Goal: Task Accomplishment & Management: Complete application form

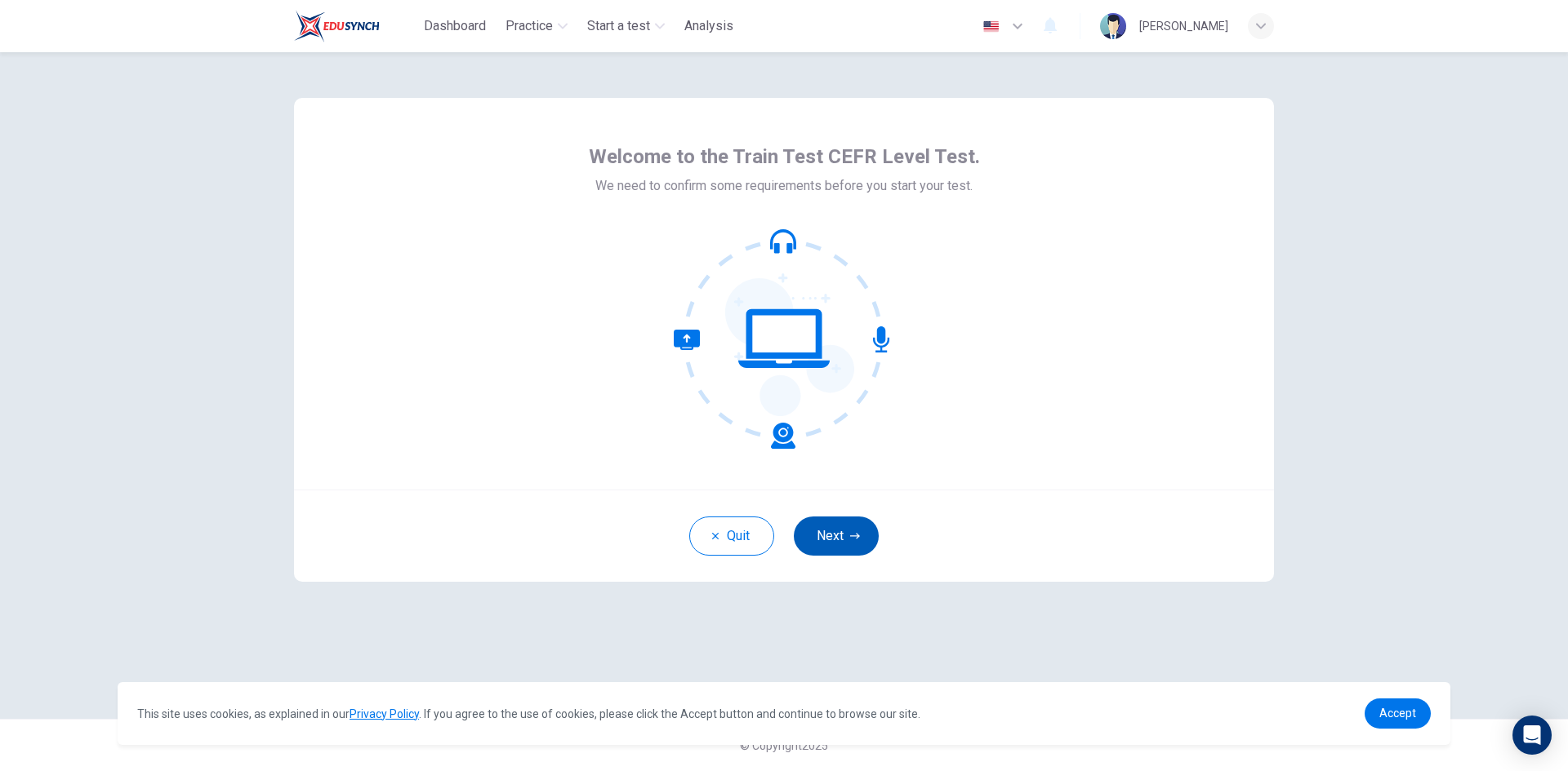
click at [846, 554] on button "Next" at bounding box center [835, 536] width 85 height 40
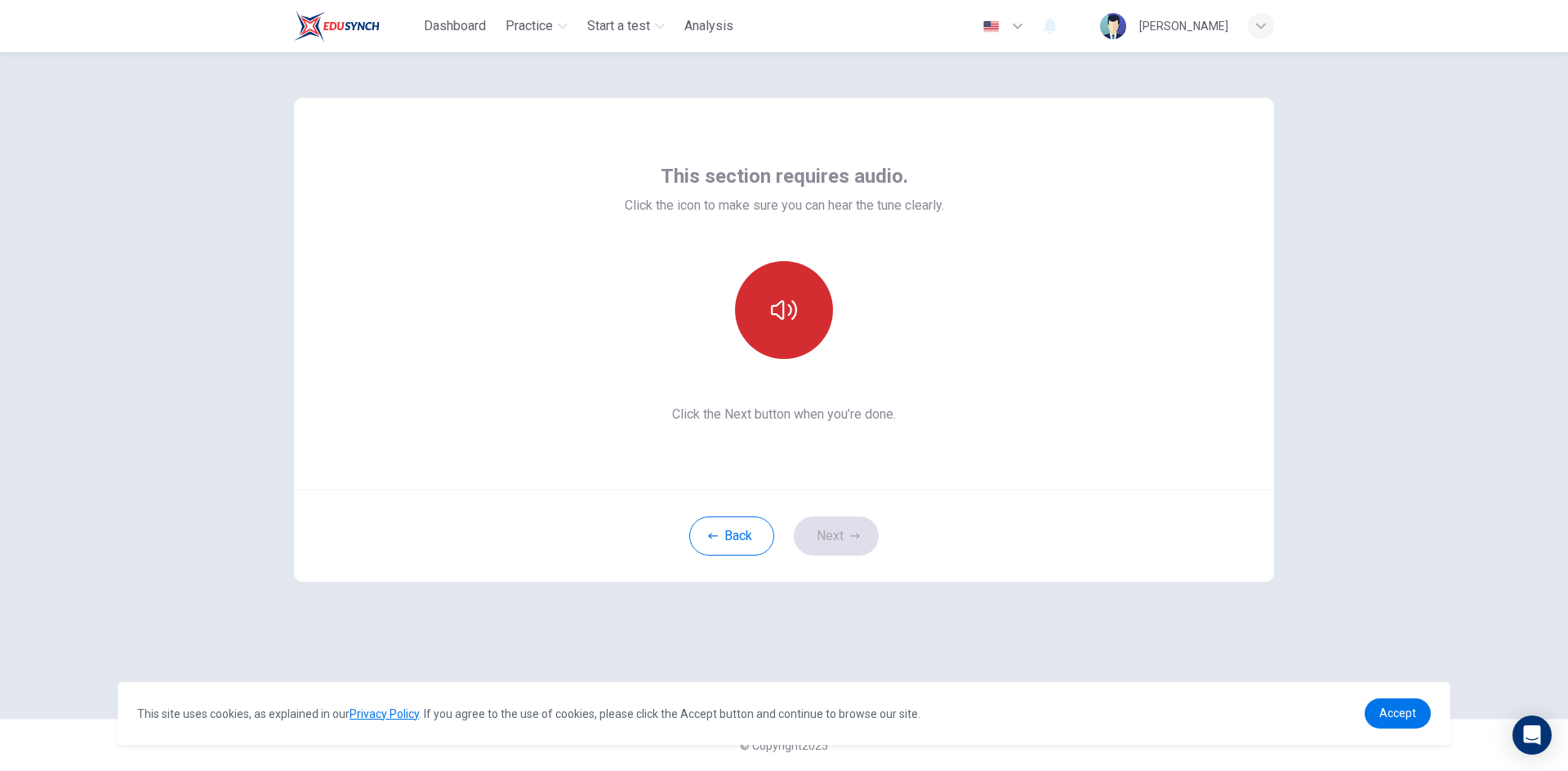
click at [782, 340] on button "button" at bounding box center [784, 310] width 98 height 98
click at [830, 542] on button "Next" at bounding box center [835, 536] width 85 height 40
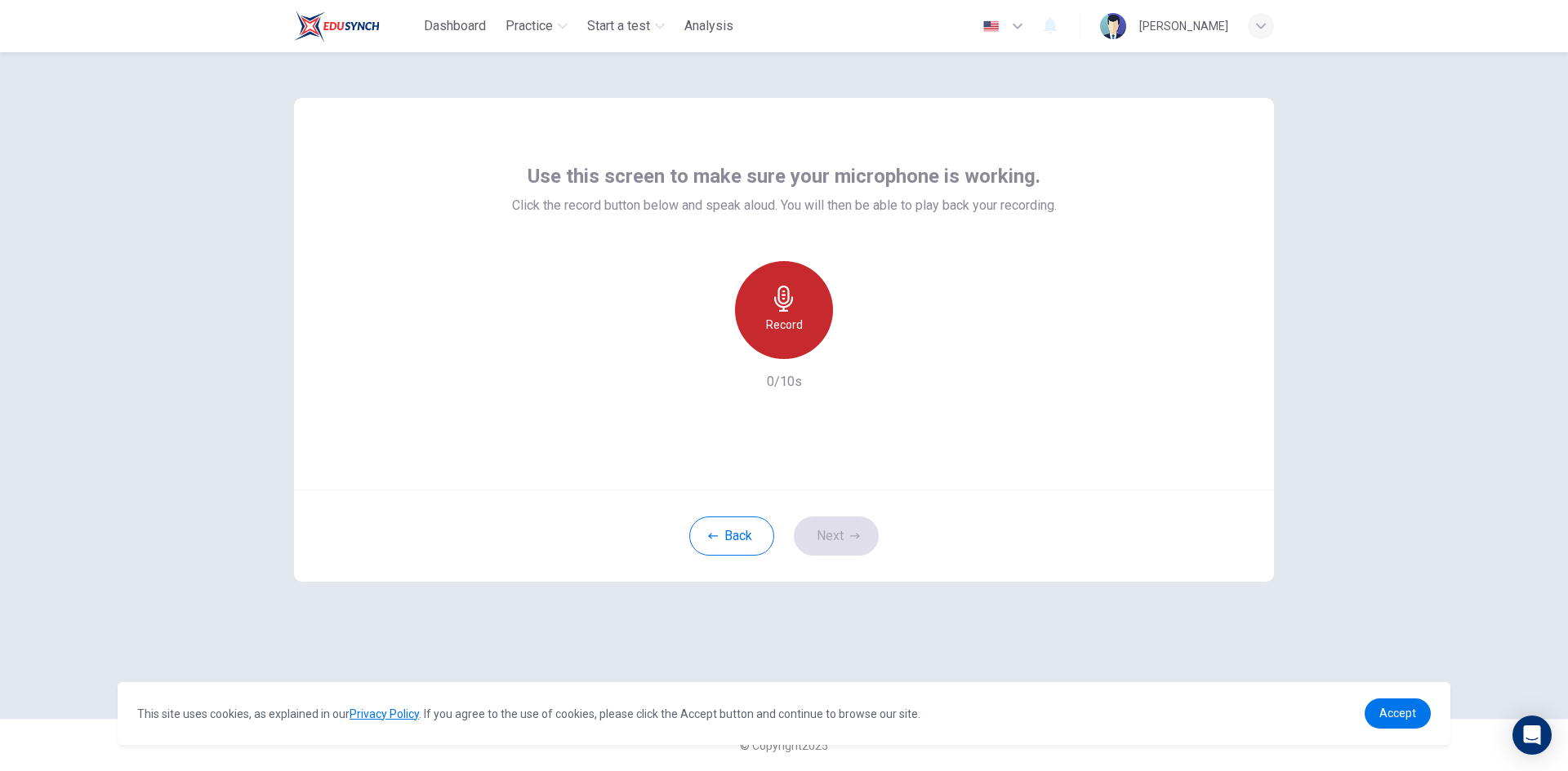
click at [818, 345] on div "Record" at bounding box center [784, 310] width 98 height 98
click at [792, 313] on div "Stop" at bounding box center [784, 310] width 98 height 98
click at [855, 351] on icon "button" at bounding box center [858, 346] width 16 height 16
click at [855, 349] on icon "button" at bounding box center [858, 346] width 16 height 16
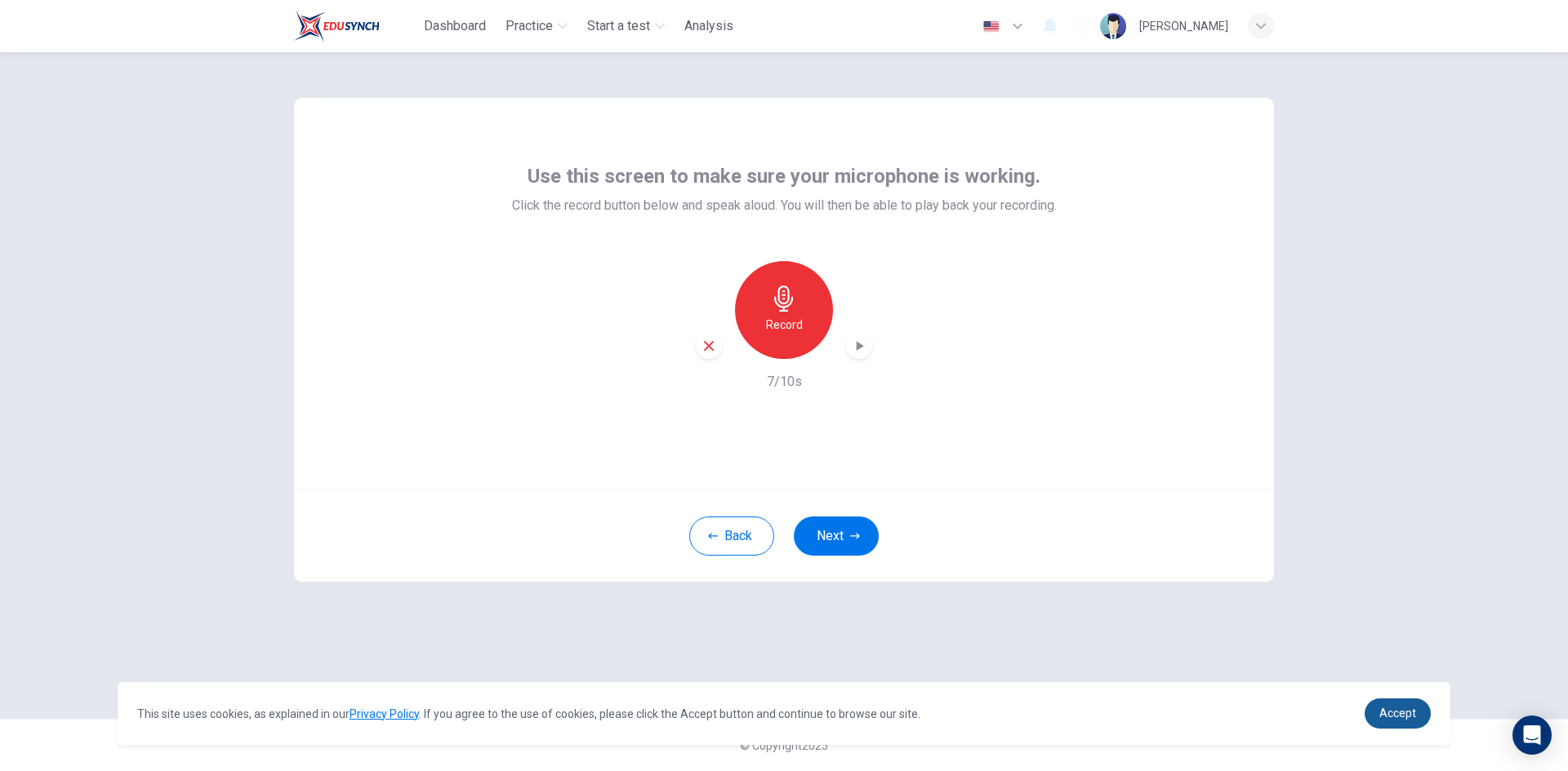
click at [1406, 714] on span "Accept" at bounding box center [1397, 714] width 37 height 13
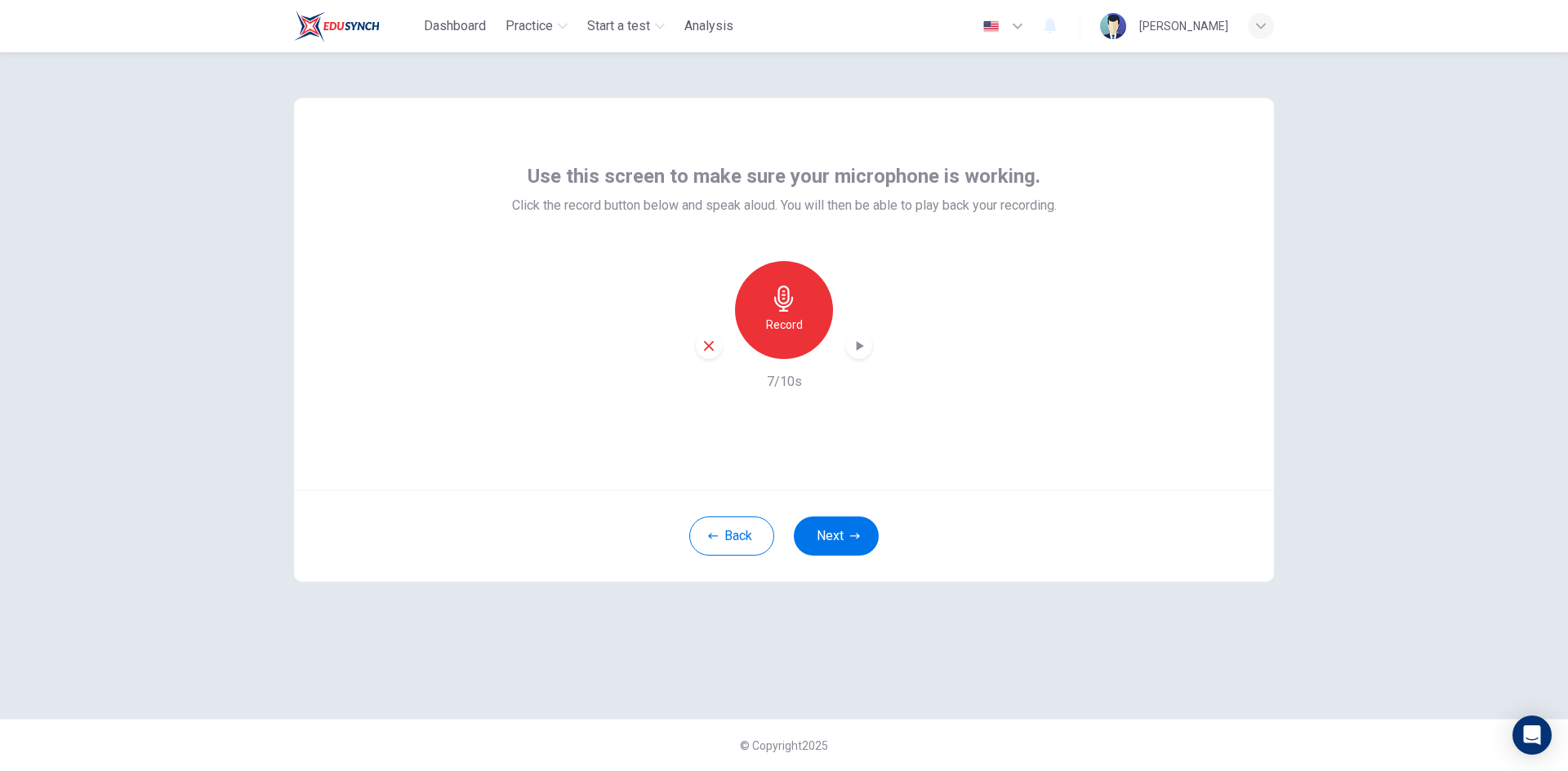
click at [861, 342] on icon "button" at bounding box center [858, 346] width 16 height 16
click at [795, 319] on h6 "Record" at bounding box center [784, 325] width 37 height 19
click at [795, 319] on h6 "Stop" at bounding box center [783, 325] width 24 height 19
click at [792, 321] on h6 "Stop" at bounding box center [783, 325] width 24 height 19
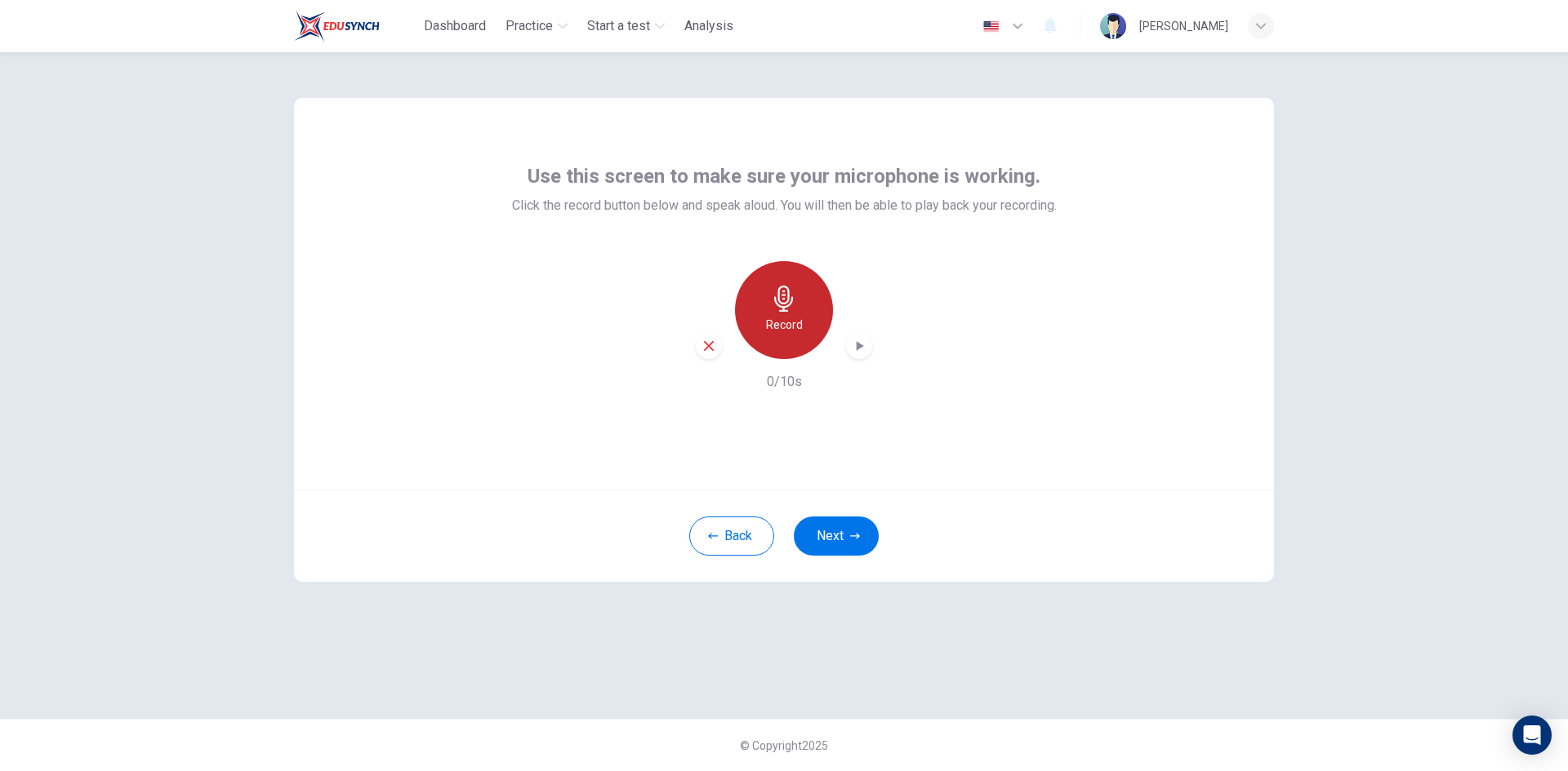
click at [764, 308] on div "Record" at bounding box center [784, 310] width 98 height 98
click at [800, 327] on div "Stop" at bounding box center [784, 310] width 98 height 98
click at [862, 346] on icon "button" at bounding box center [860, 346] width 8 height 10
drag, startPoint x: 764, startPoint y: 383, endPoint x: 819, endPoint y: 382, distance: 55.0
click at [819, 382] on div "Record 6/10s" at bounding box center [784, 326] width 544 height 130
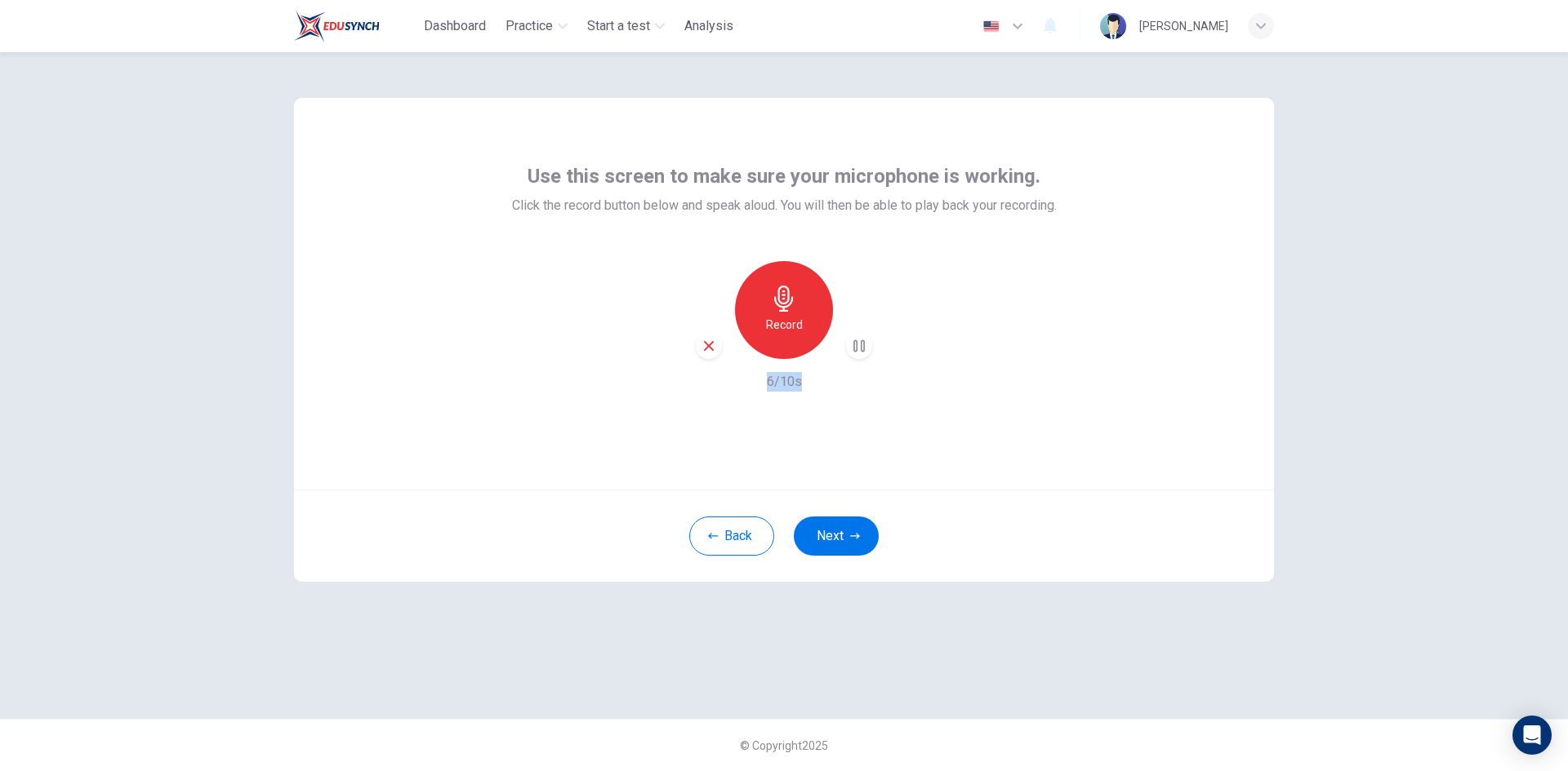
click at [803, 384] on div "Record 6/10s" at bounding box center [784, 326] width 544 height 130
click at [781, 380] on h6 "6/10s" at bounding box center [784, 382] width 35 height 19
click at [856, 346] on icon "button" at bounding box center [860, 346] width 8 height 10
click at [764, 330] on div "Record" at bounding box center [784, 310] width 98 height 98
click at [782, 315] on h6 "Stop" at bounding box center [783, 325] width 24 height 19
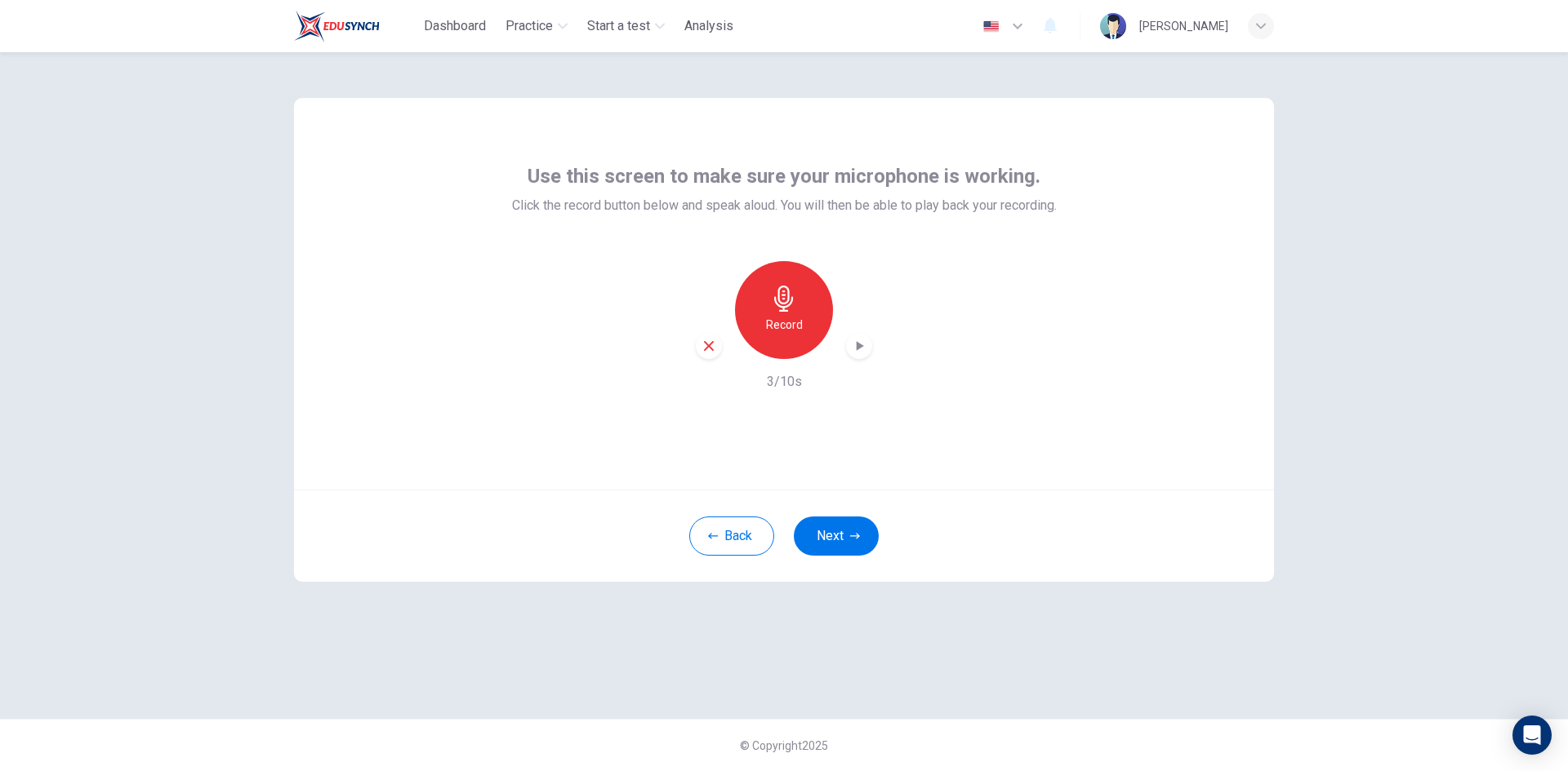
click at [856, 338] on icon "button" at bounding box center [858, 346] width 16 height 16
drag, startPoint x: 1028, startPoint y: 643, endPoint x: 1027, endPoint y: 628, distance: 15.0
click at [1028, 643] on div "Use this screen to make sure your microphone is working. Click the record butto…" at bounding box center [783, 385] width 1032 height 667
click at [702, 347] on icon "button" at bounding box center [708, 346] width 14 height 14
click at [738, 534] on button "Back" at bounding box center [731, 536] width 85 height 40
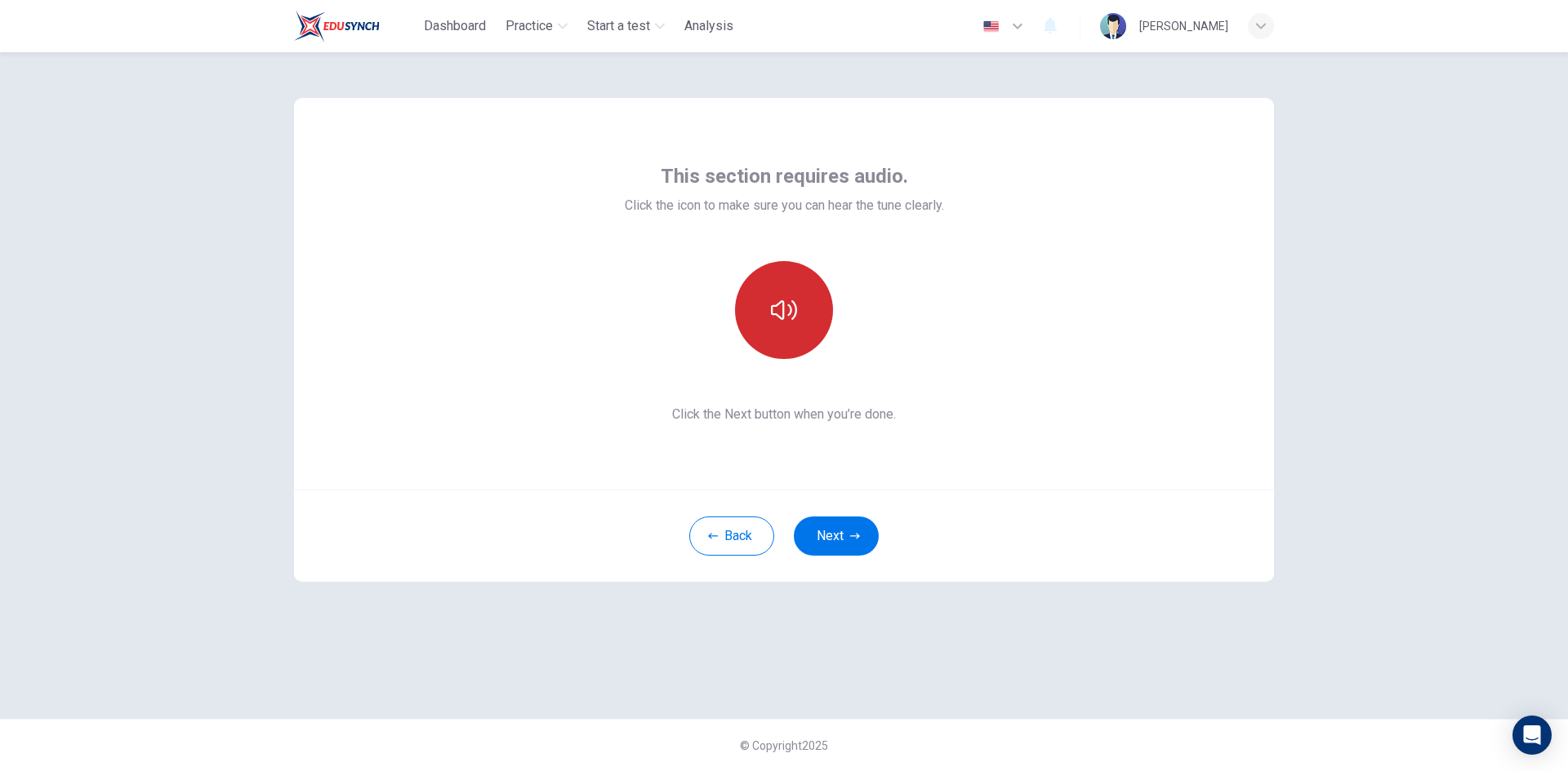
click at [804, 319] on button "button" at bounding box center [784, 310] width 98 height 98
click at [846, 531] on button "Next" at bounding box center [835, 536] width 85 height 40
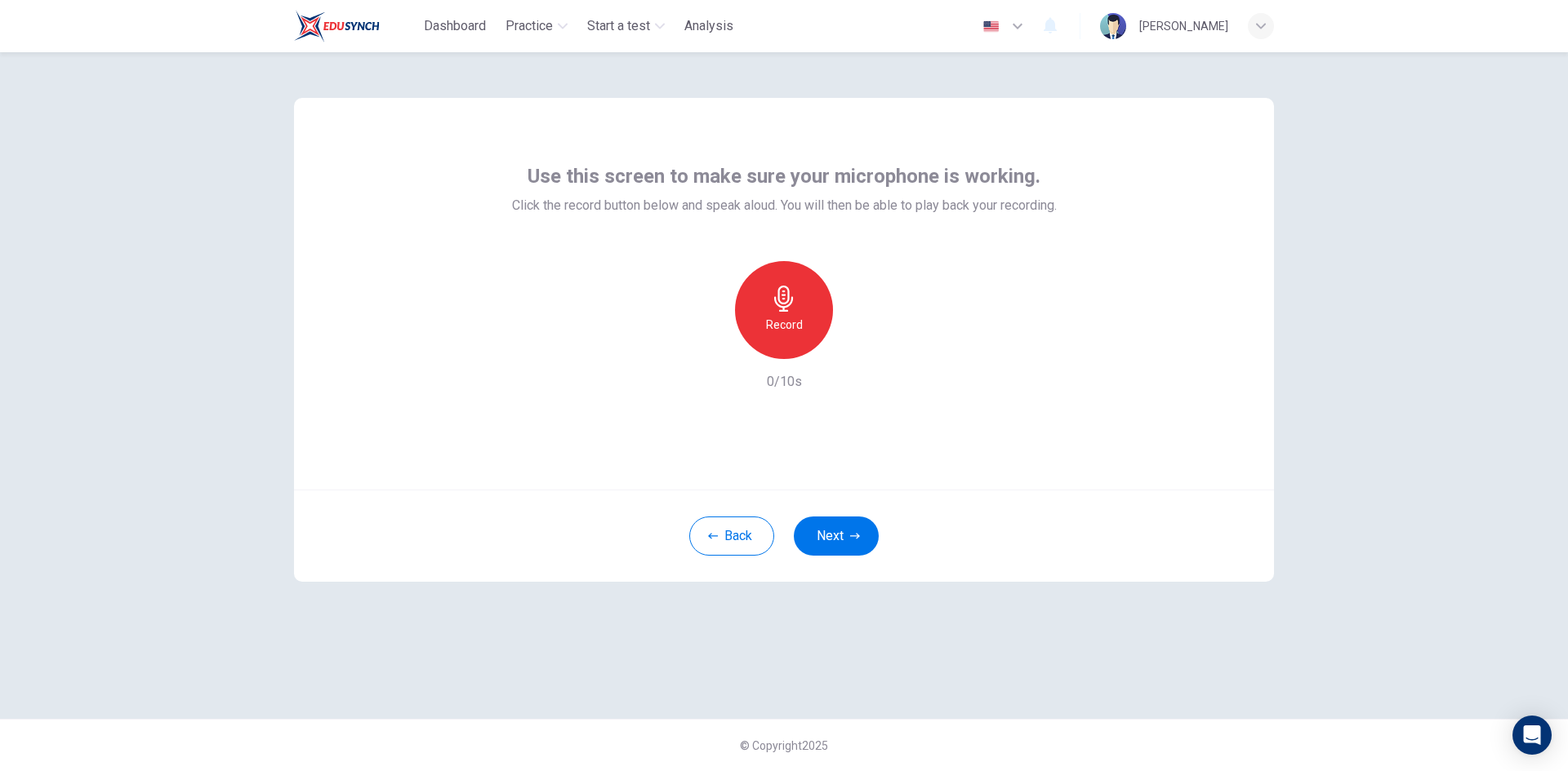
click at [791, 304] on icon "button" at bounding box center [783, 298] width 19 height 26
click at [847, 352] on div "button" at bounding box center [859, 346] width 26 height 26
click at [870, 346] on div "button" at bounding box center [859, 346] width 26 height 26
click at [1098, 348] on div "Use this screen to make sure your microphone is working. Click the record butto…" at bounding box center [783, 293] width 980 height 392
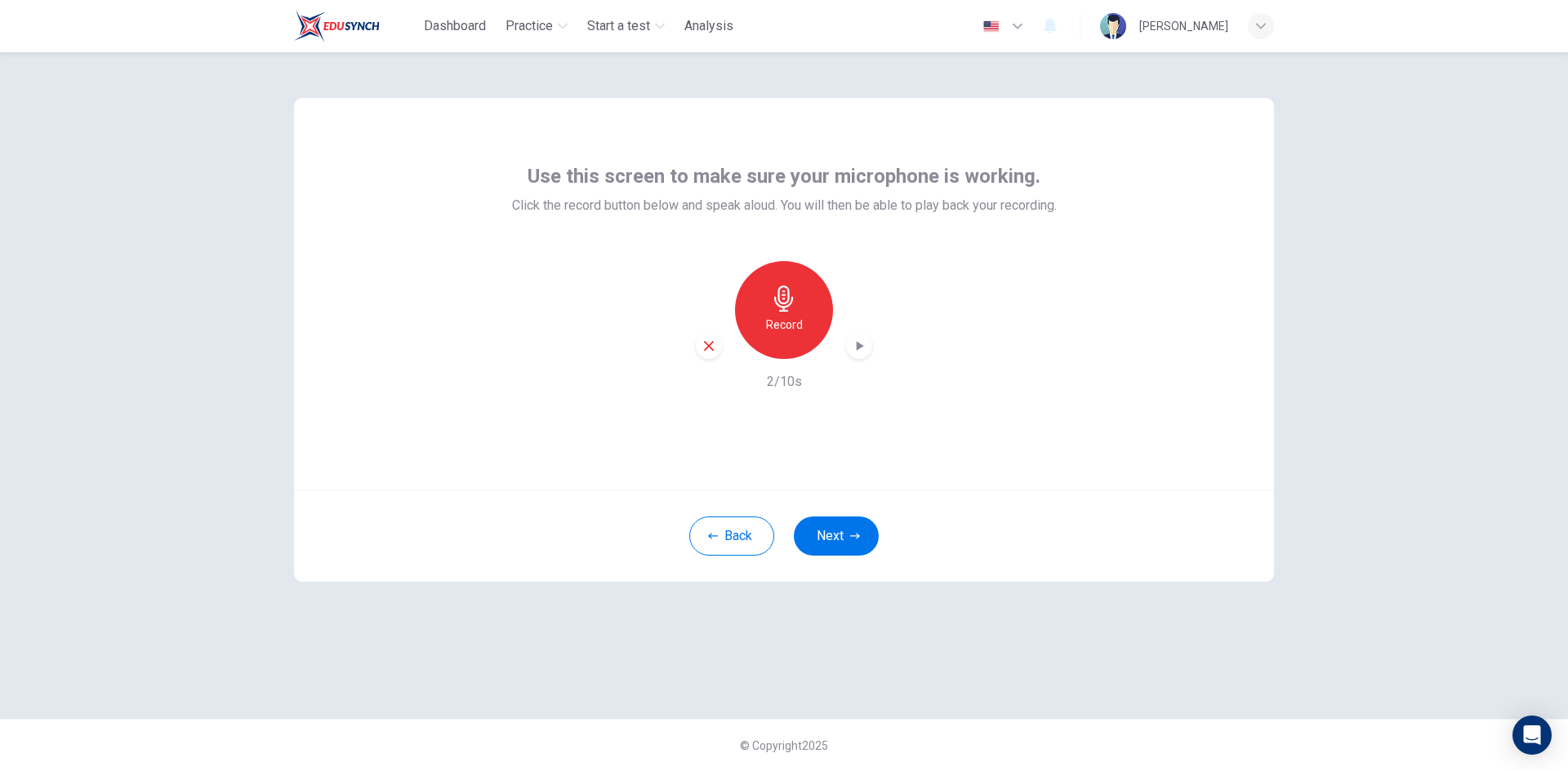
click at [809, 288] on div "Record" at bounding box center [784, 310] width 98 height 98
click at [861, 338] on icon "button" at bounding box center [858, 346] width 16 height 16
drag, startPoint x: 397, startPoint y: 479, endPoint x: 306, endPoint y: 296, distance: 204.4
click at [397, 479] on div "Use this screen to make sure your microphone is working. Click the record butto…" at bounding box center [783, 293] width 980 height 392
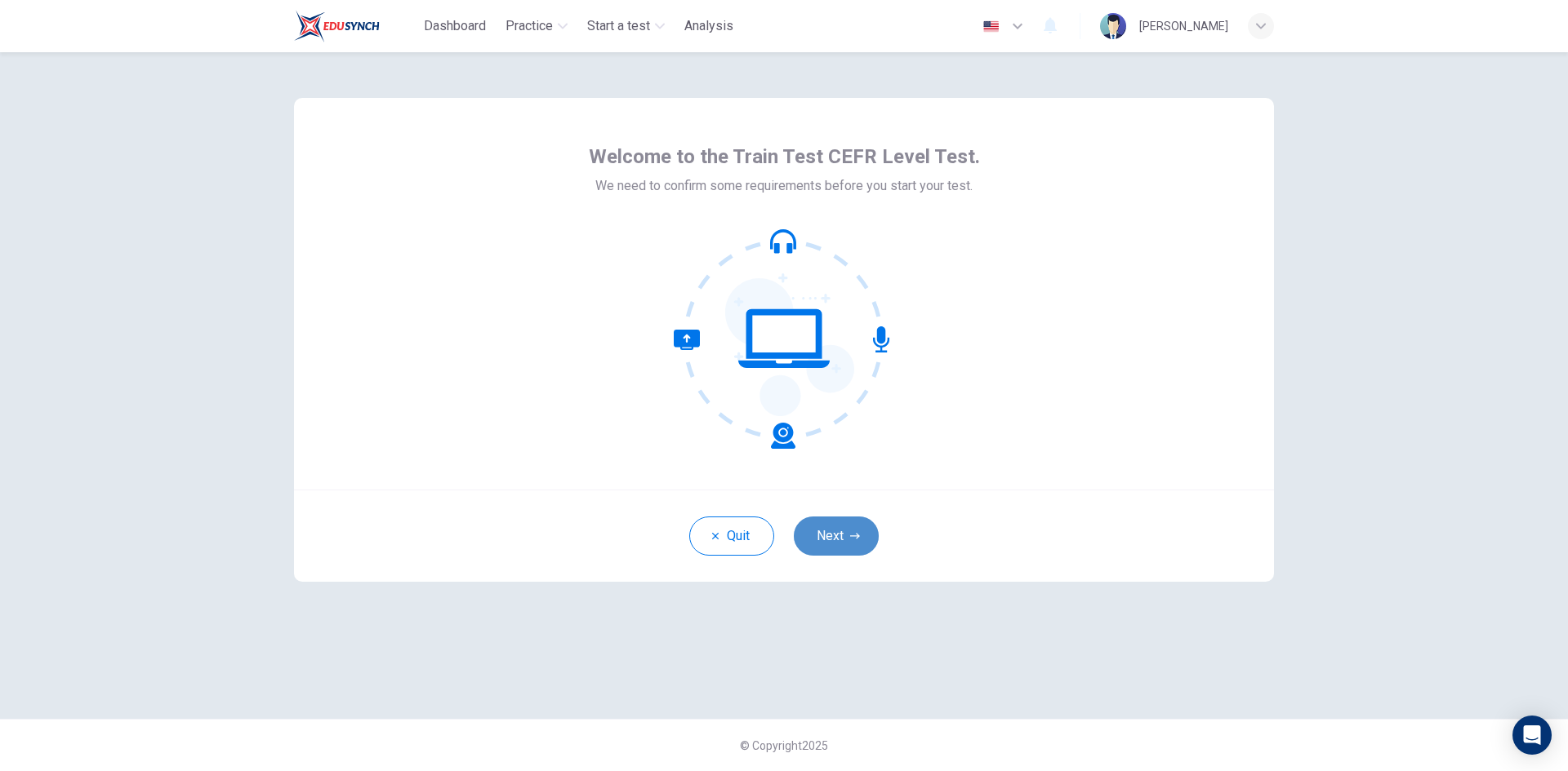
click at [867, 532] on button "Next" at bounding box center [835, 536] width 85 height 40
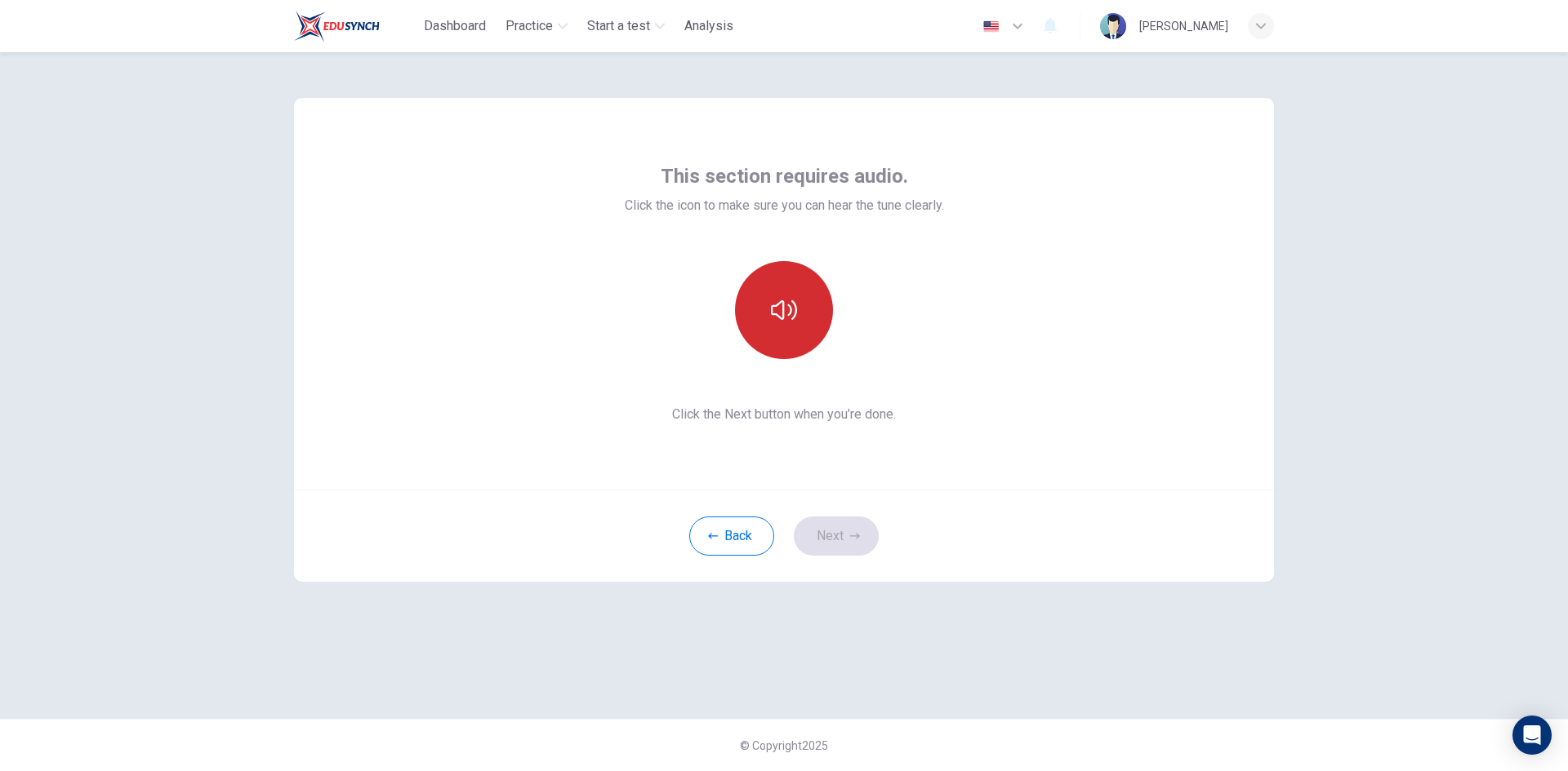
click at [817, 330] on button "button" at bounding box center [784, 310] width 98 height 98
click at [840, 526] on button "Next" at bounding box center [835, 536] width 85 height 40
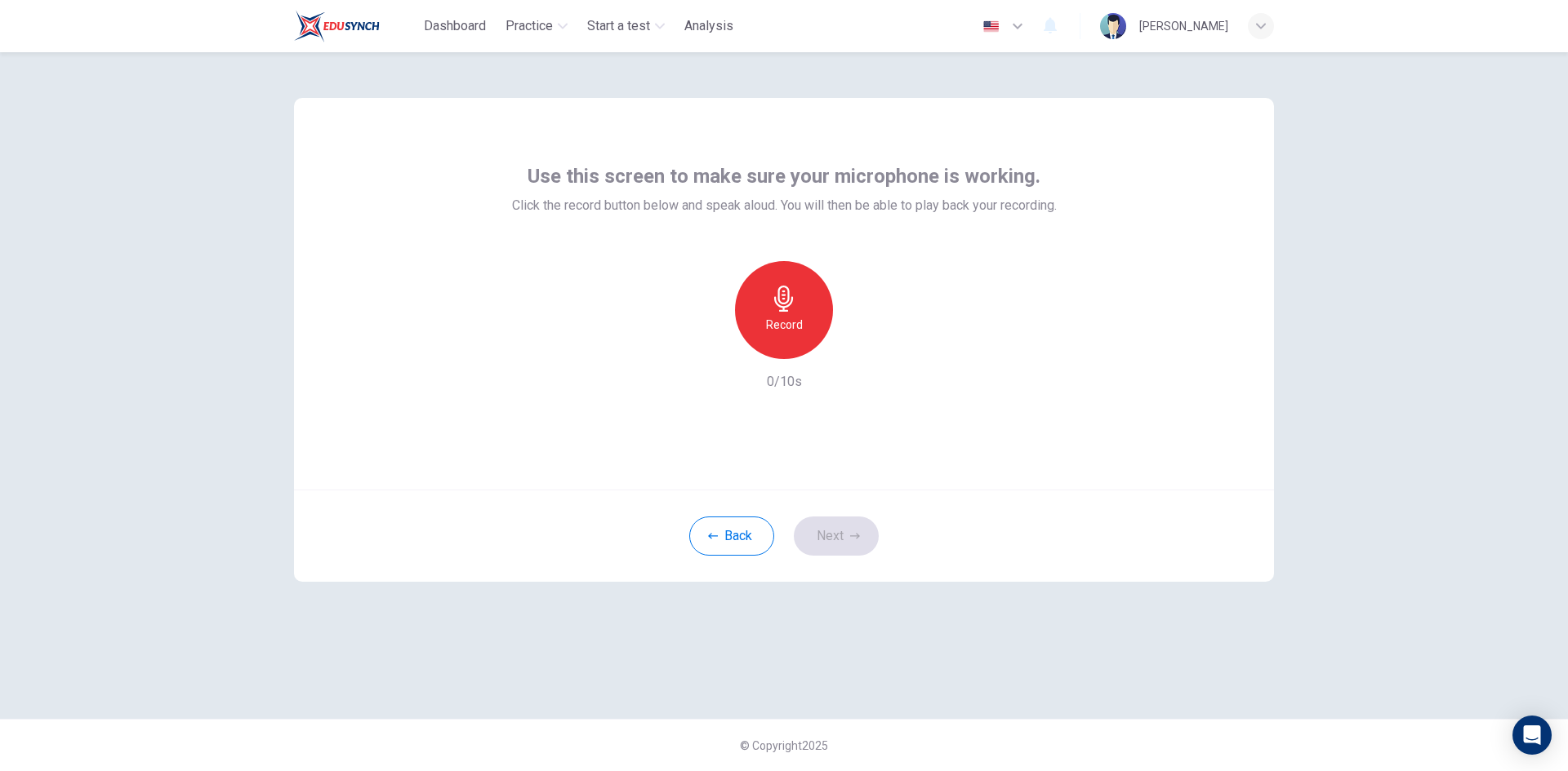
click at [789, 322] on h6 "Record" at bounding box center [784, 325] width 37 height 19
click at [787, 314] on div "Stop" at bounding box center [784, 310] width 98 height 98
click at [862, 352] on icon "button" at bounding box center [858, 346] width 16 height 16
click at [791, 281] on div "Record" at bounding box center [784, 310] width 98 height 98
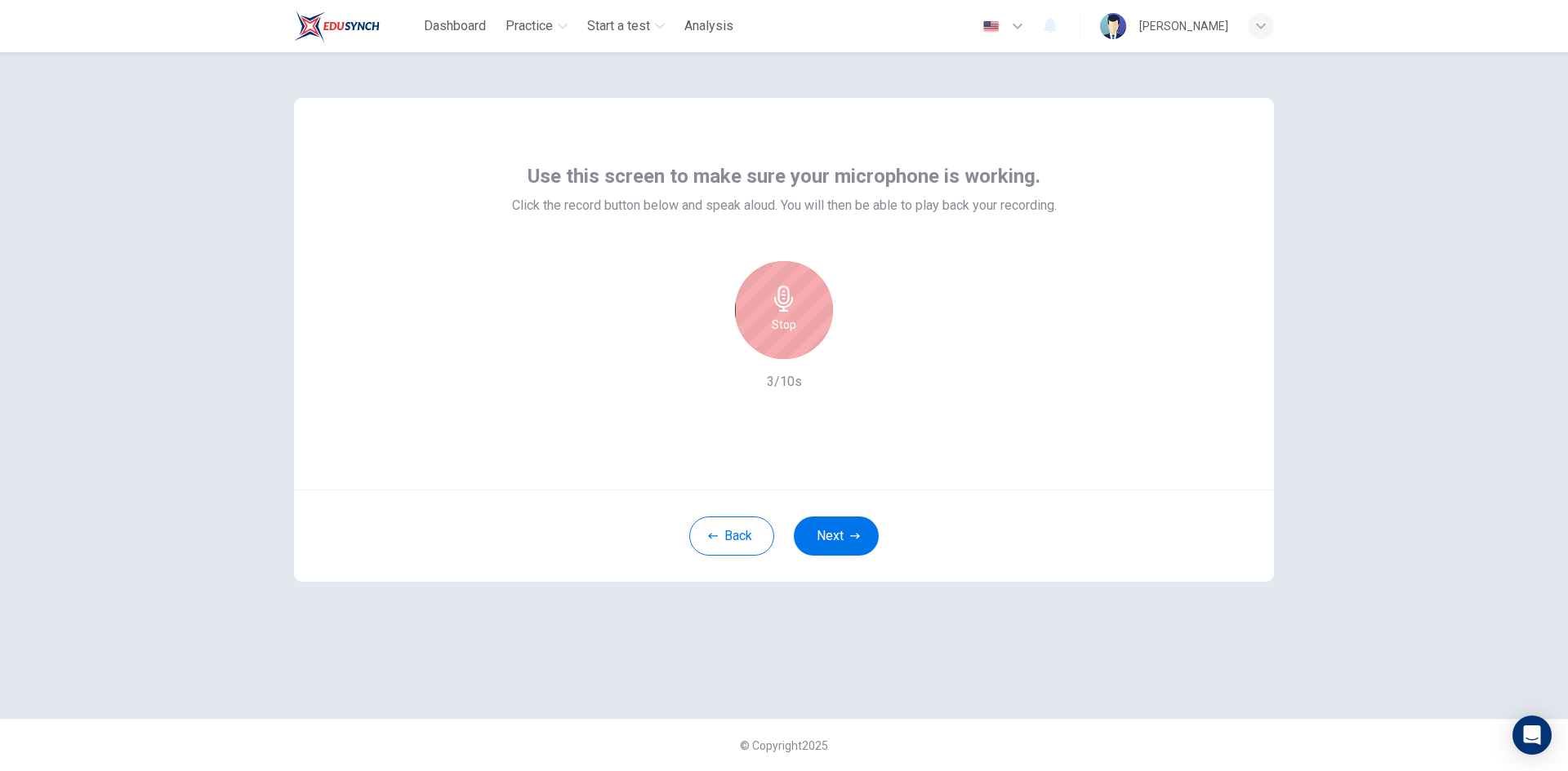
click at [814, 321] on div "Stop" at bounding box center [784, 310] width 98 height 98
click at [864, 344] on icon "button" at bounding box center [858, 346] width 16 height 16
click at [612, 379] on div "Record 3/10s" at bounding box center [784, 326] width 544 height 130
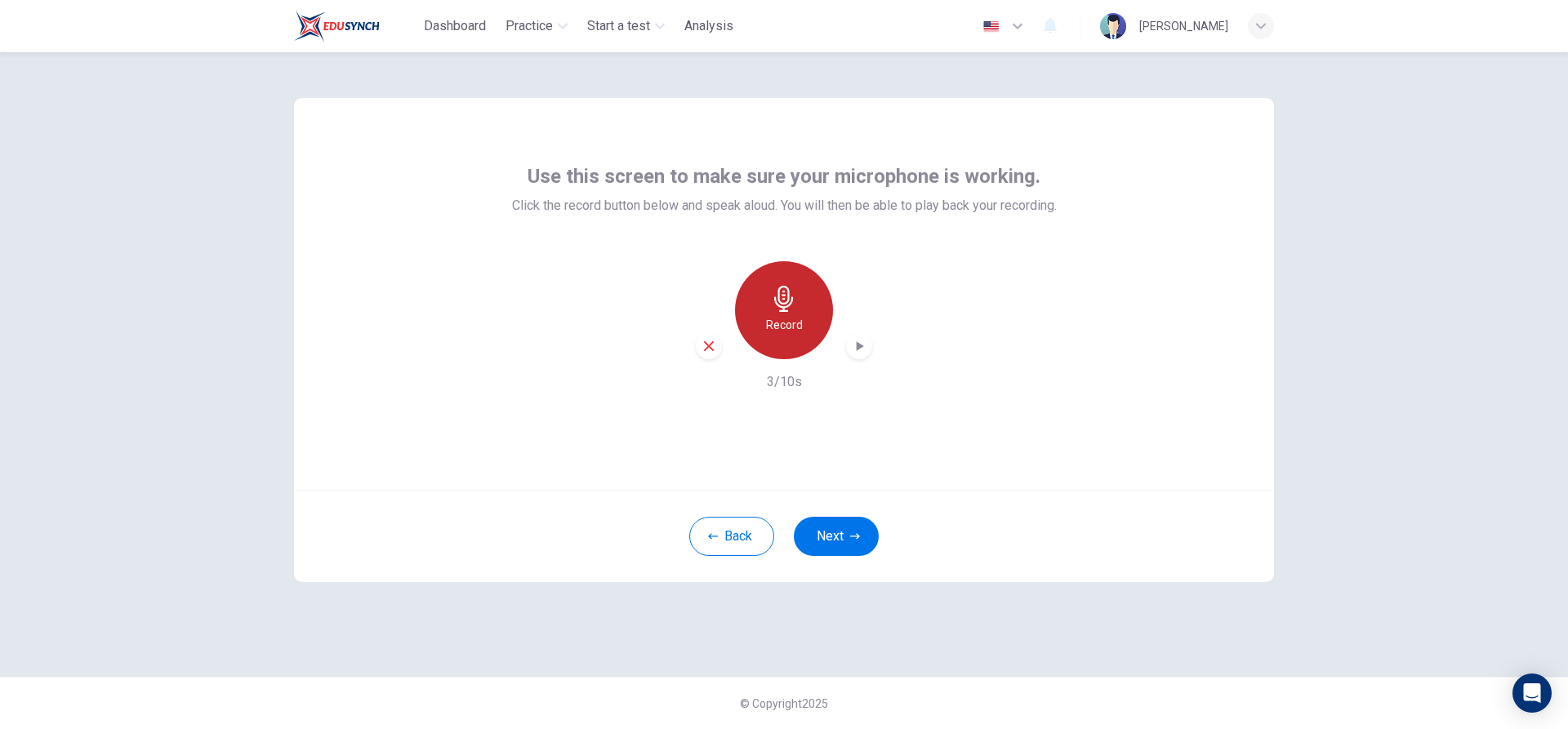
click at [810, 307] on div "Record" at bounding box center [784, 310] width 98 height 98
click at [808, 320] on div "Stop" at bounding box center [784, 310] width 98 height 98
click at [859, 341] on icon "button" at bounding box center [858, 346] width 16 height 16
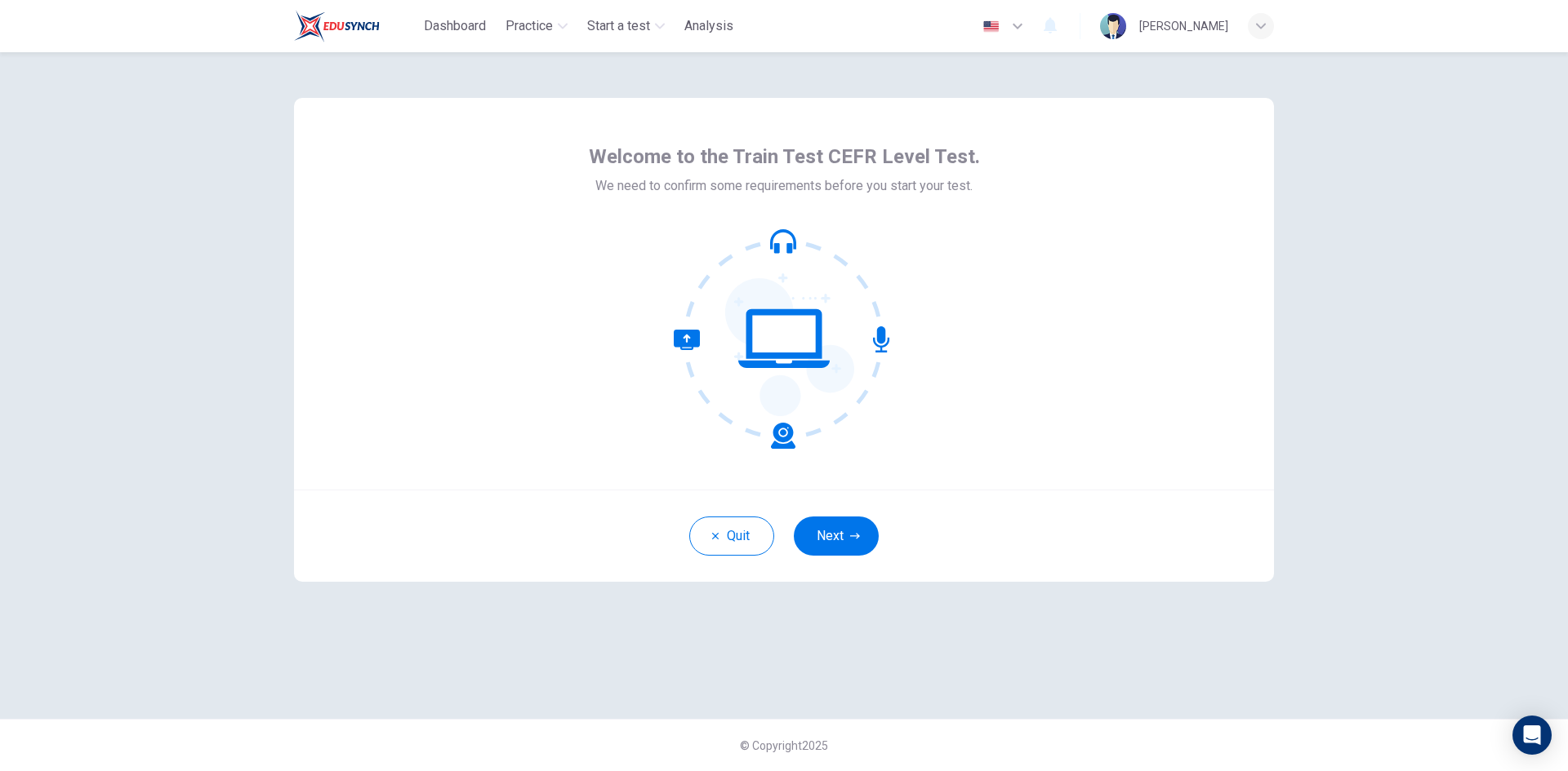
click at [826, 542] on button "Next" at bounding box center [835, 536] width 85 height 40
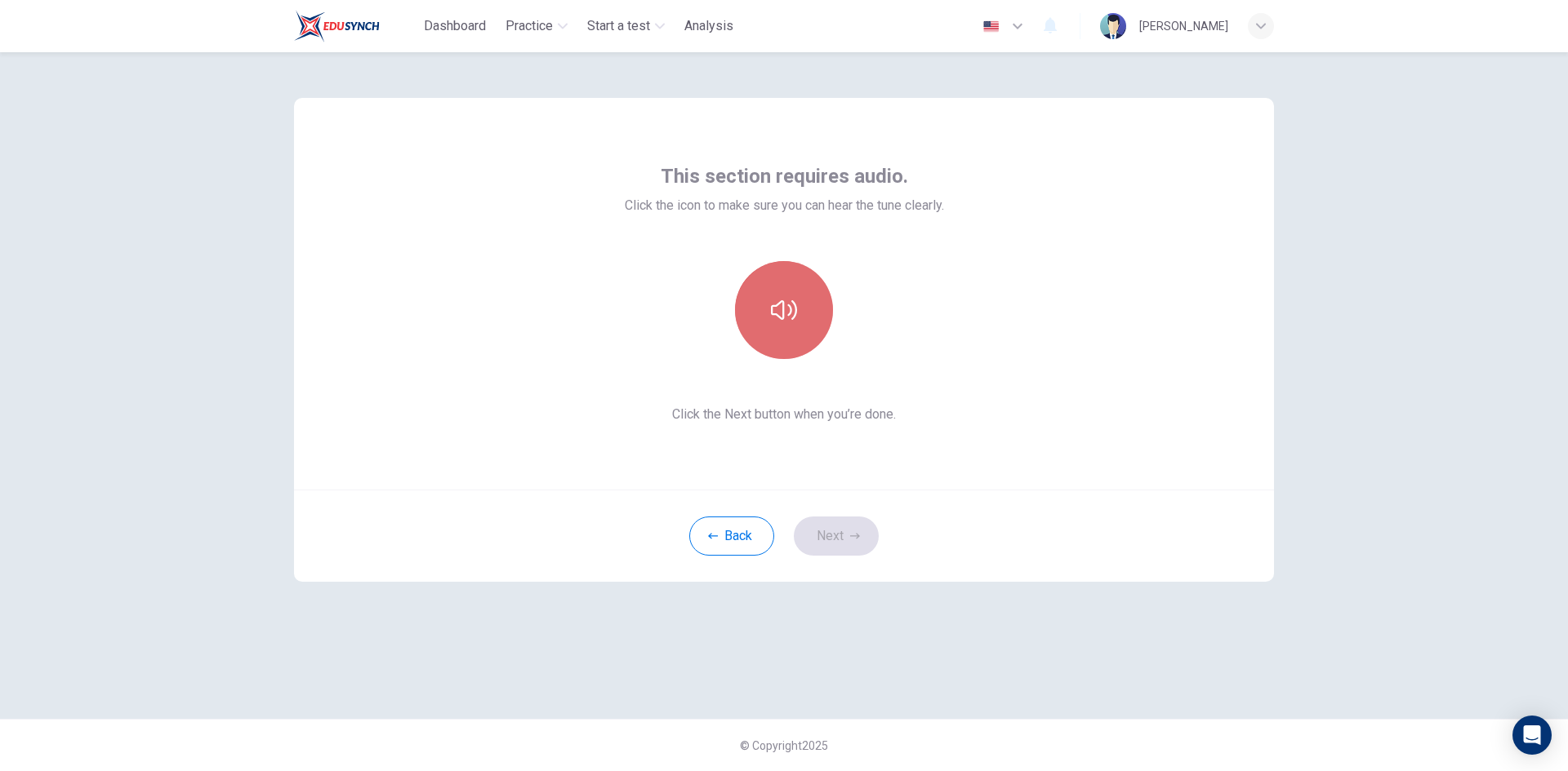
click at [809, 331] on button "button" at bounding box center [784, 310] width 98 height 98
click at [833, 525] on button "Next" at bounding box center [835, 536] width 85 height 40
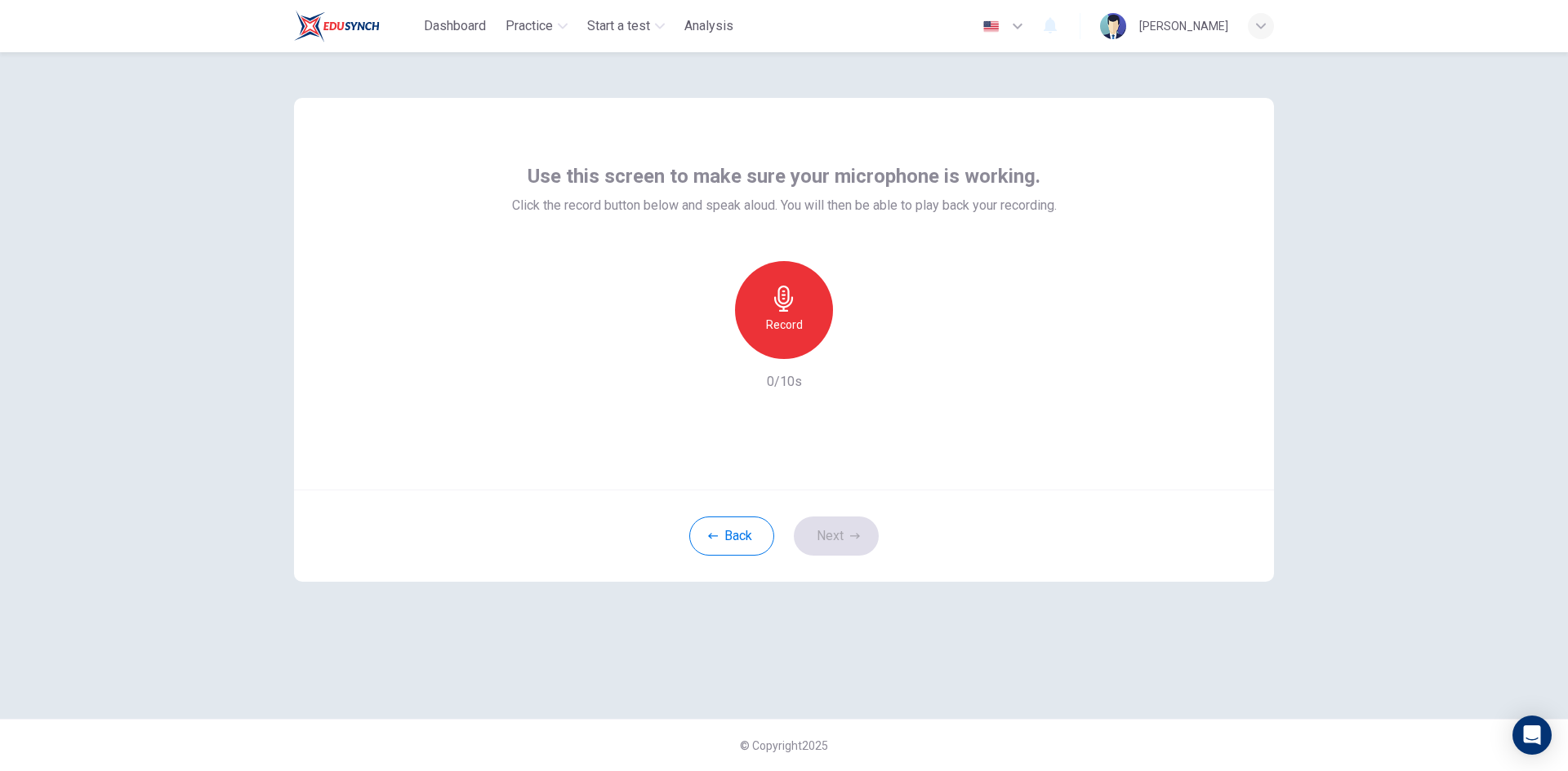
click at [783, 319] on h6 "Record" at bounding box center [784, 325] width 37 height 19
click at [783, 319] on h6 "Stop" at bounding box center [783, 325] width 24 height 19
click at [865, 353] on icon "button" at bounding box center [858, 346] width 16 height 16
click at [766, 324] on h6 "Record" at bounding box center [784, 325] width 37 height 19
click at [766, 324] on div "Stop" at bounding box center [784, 310] width 98 height 98
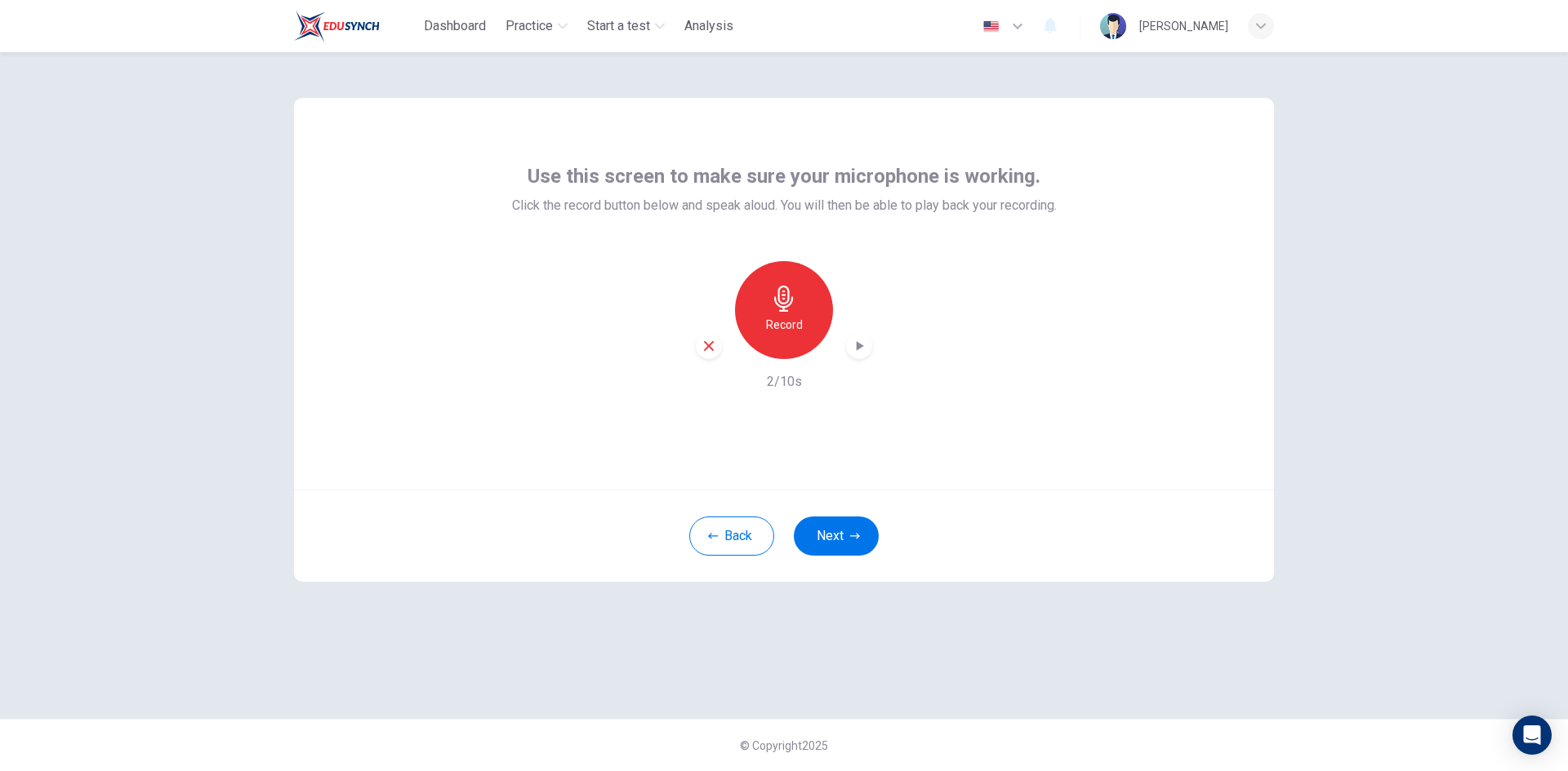
click at [863, 342] on icon "button" at bounding box center [858, 346] width 16 height 16
click at [707, 346] on icon "button" at bounding box center [709, 346] width 10 height 10
click at [1016, 383] on div "Record 0/10s" at bounding box center [784, 326] width 544 height 130
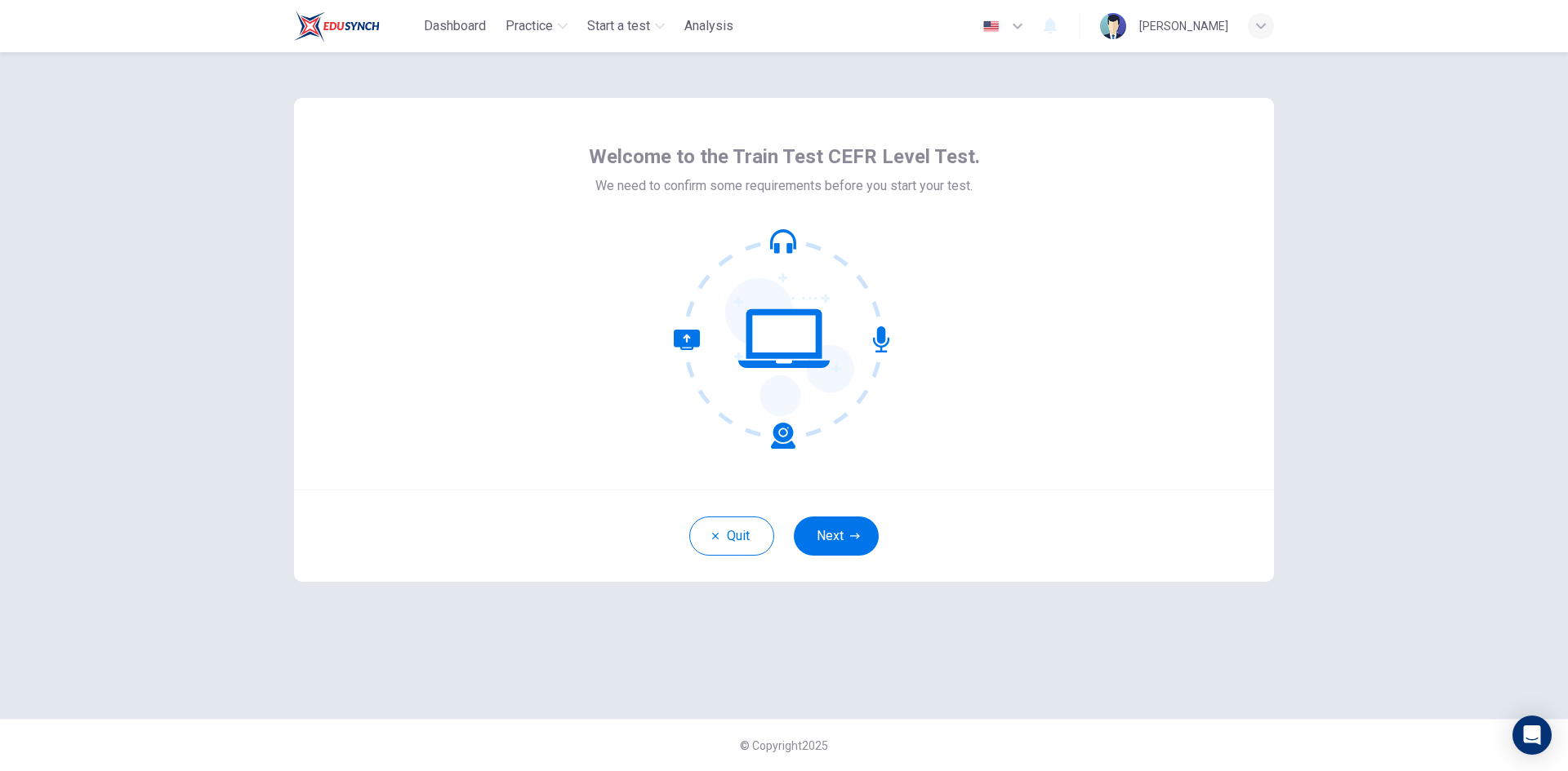
click at [221, 241] on div "Welcome to the Train Test CEFR Level Test. We need to confirm some requirements…" at bounding box center [784, 411] width 1568 height 719
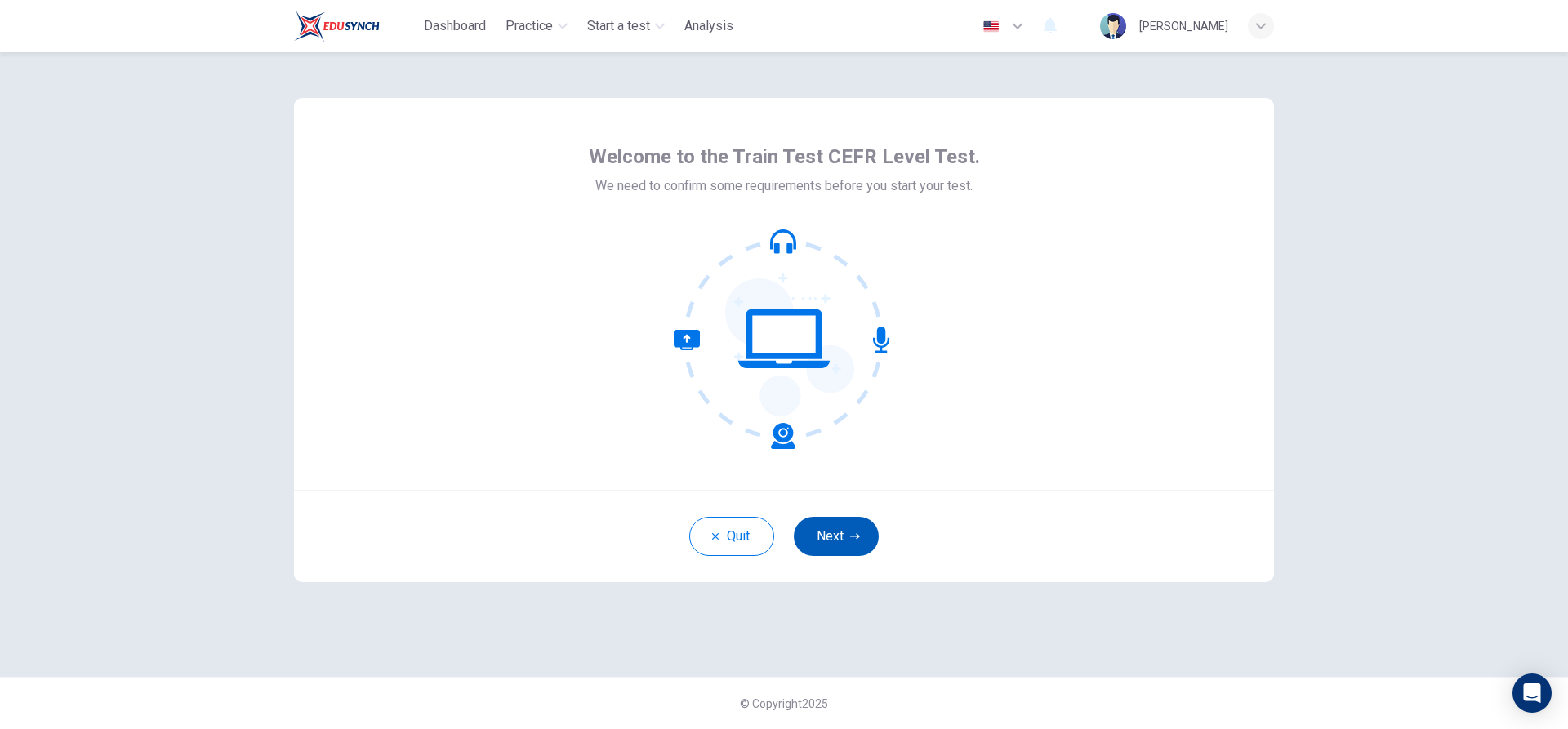
click at [845, 529] on button "Next" at bounding box center [835, 536] width 85 height 40
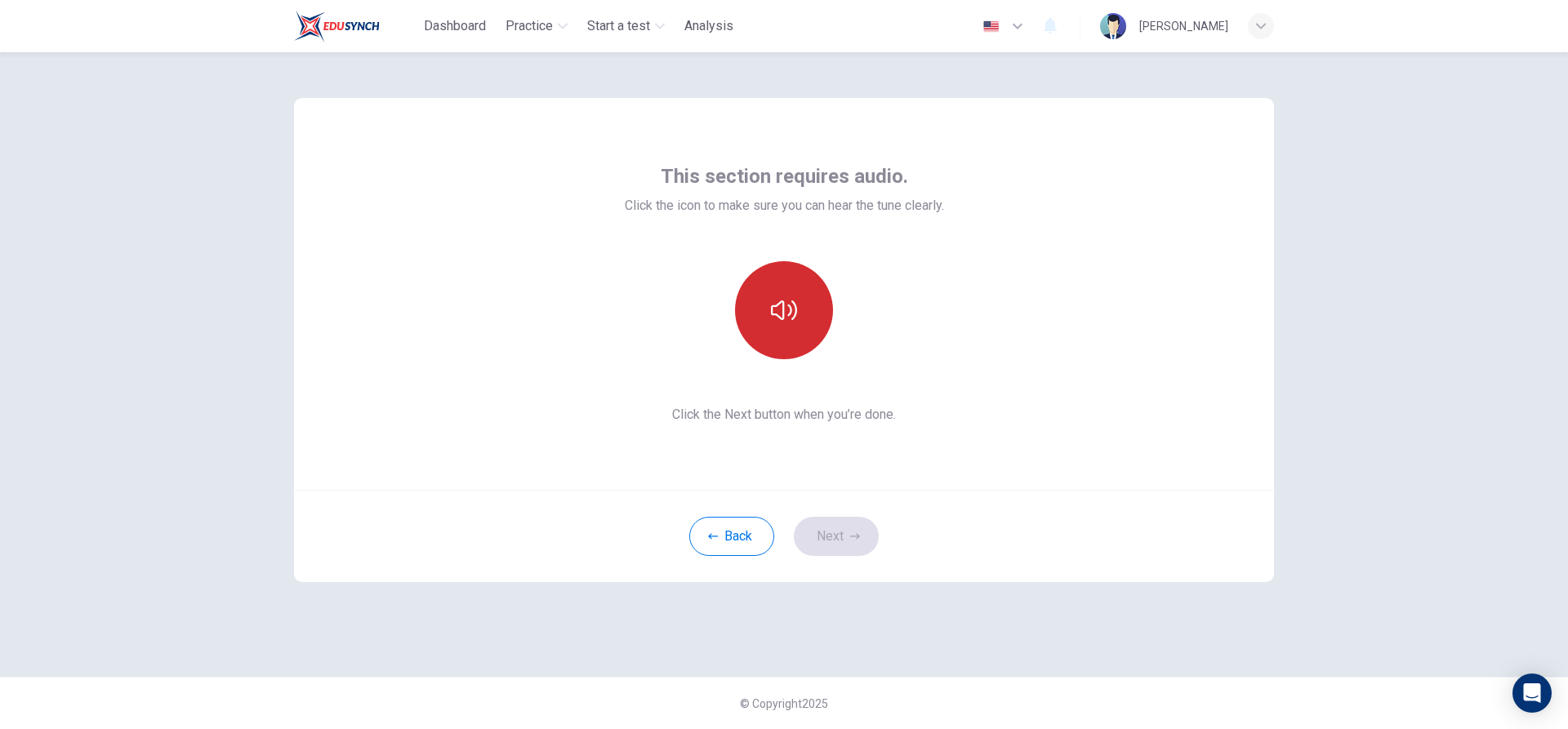
click at [804, 292] on button "button" at bounding box center [784, 310] width 98 height 98
drag, startPoint x: 1082, startPoint y: 474, endPoint x: 901, endPoint y: 420, distance: 188.9
click at [1082, 474] on div "This section requires audio. Click the icon to make sure you can hear the tune …" at bounding box center [783, 293] width 980 height 392
click at [1103, 320] on div "This section requires audio. Click the icon to make sure you can hear the tune …" at bounding box center [783, 293] width 980 height 392
click at [776, 325] on button "button" at bounding box center [784, 310] width 98 height 98
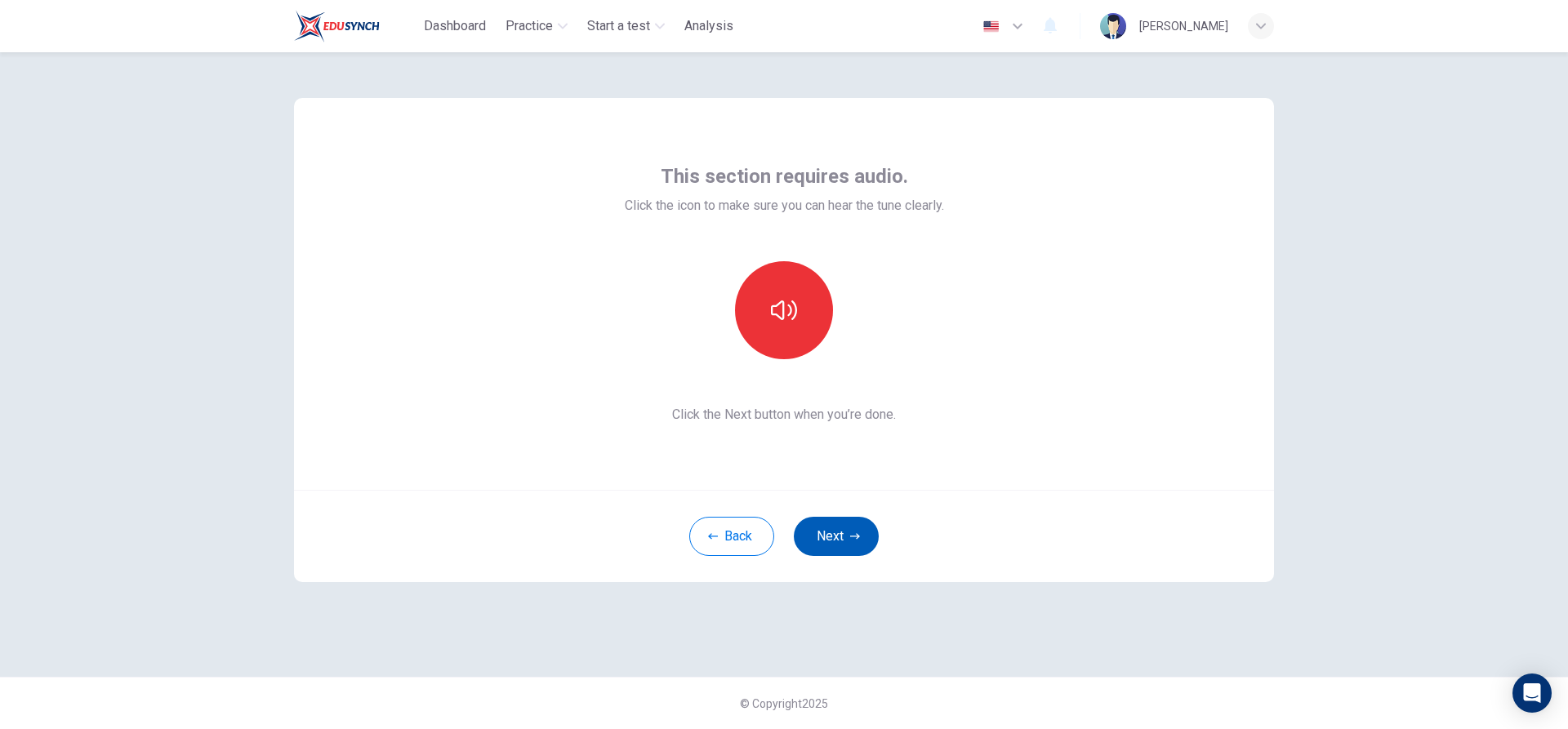
click at [822, 530] on button "Next" at bounding box center [835, 536] width 85 height 40
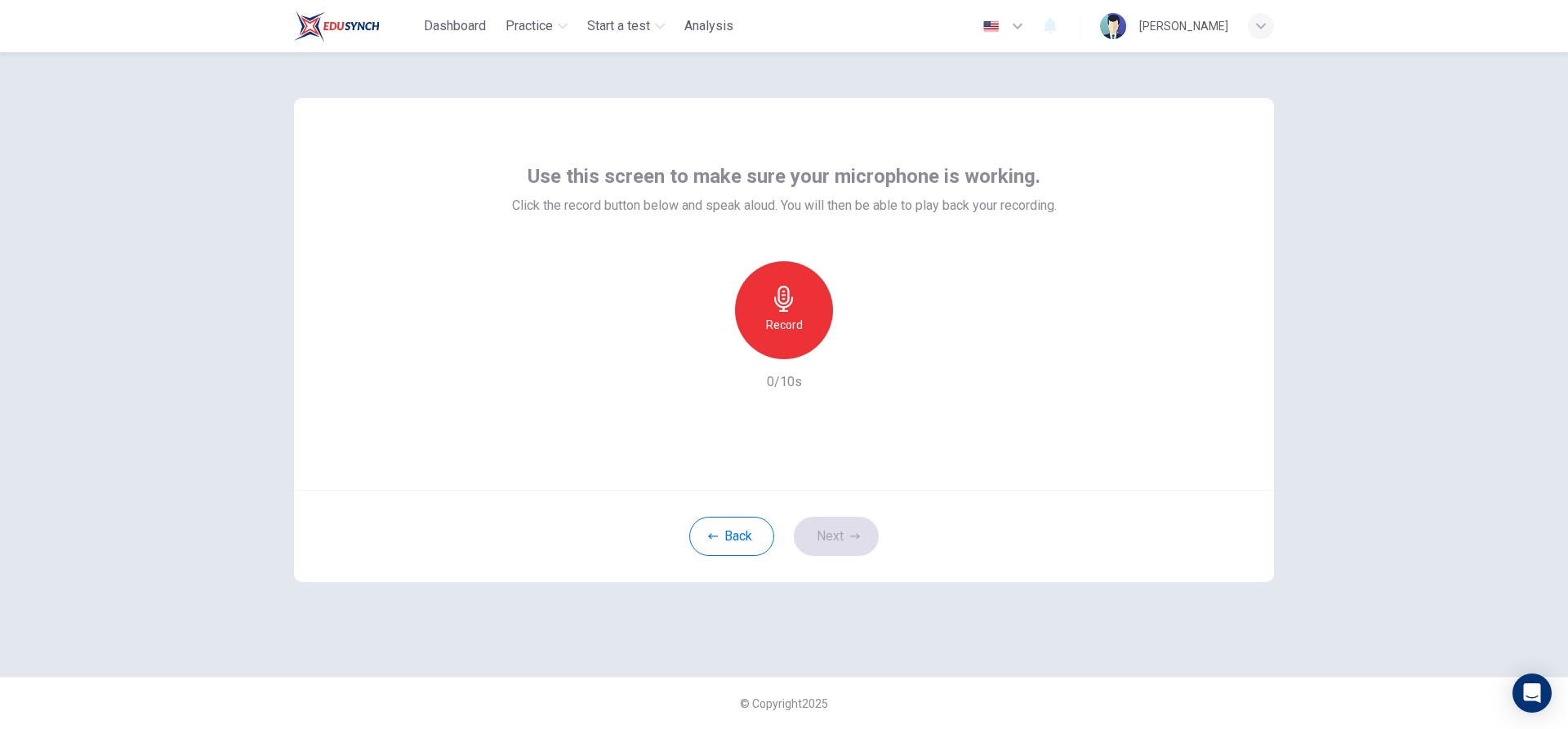
click at [802, 320] on div "Record" at bounding box center [784, 310] width 98 height 98
click at [811, 324] on div "Stop" at bounding box center [784, 310] width 98 height 98
click at [868, 335] on div "Record" at bounding box center [784, 310] width 177 height 98
click at [866, 344] on icon "button" at bounding box center [858, 346] width 16 height 16
click at [1044, 365] on div "Record 2/10s" at bounding box center [784, 326] width 544 height 130
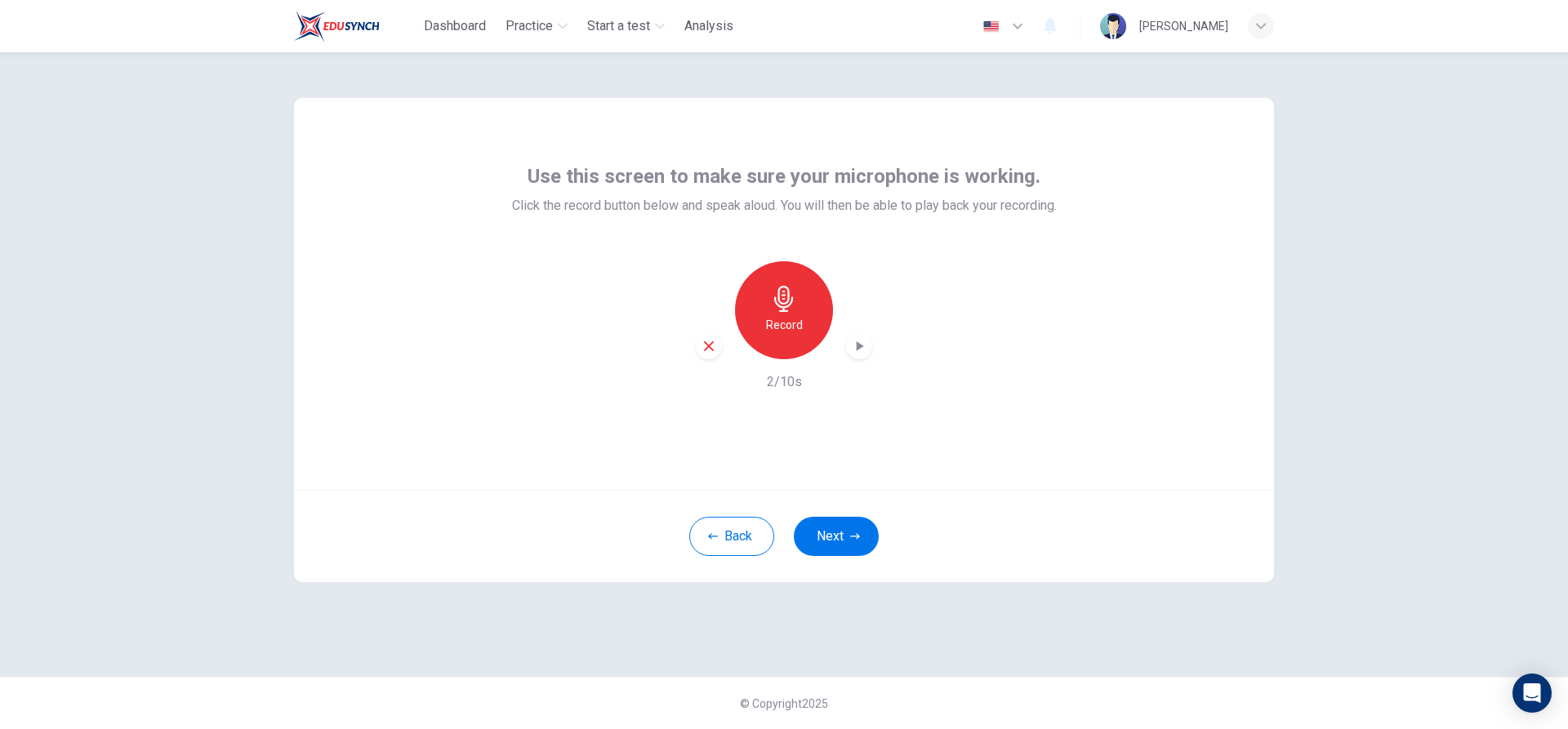
click at [711, 341] on icon "button" at bounding box center [708, 346] width 14 height 14
click at [811, 322] on div "Record" at bounding box center [784, 310] width 98 height 98
click at [803, 304] on div "Stop" at bounding box center [784, 310] width 98 height 98
click at [865, 345] on icon "button" at bounding box center [858, 346] width 16 height 16
click at [1439, 550] on div "Use this screen to make sure your microphone is working. Click the record butto…" at bounding box center [784, 390] width 1568 height 677
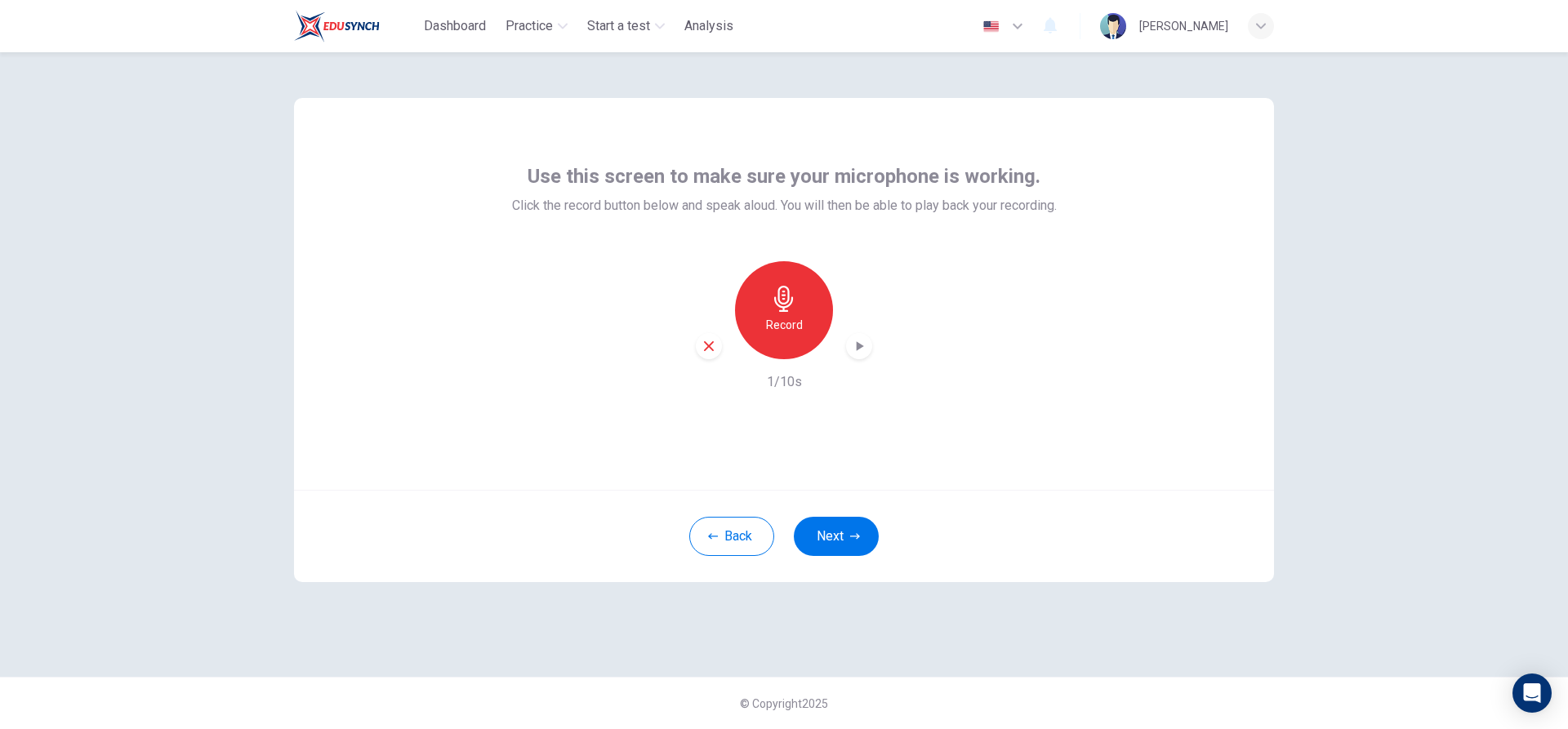
click at [1412, 552] on div "Use this screen to make sure your microphone is working. Click the record butto…" at bounding box center [784, 390] width 1568 height 677
click at [1290, 415] on div "Use this screen to make sure your microphone is working. Click the record butto…" at bounding box center [783, 364] width 1032 height 624
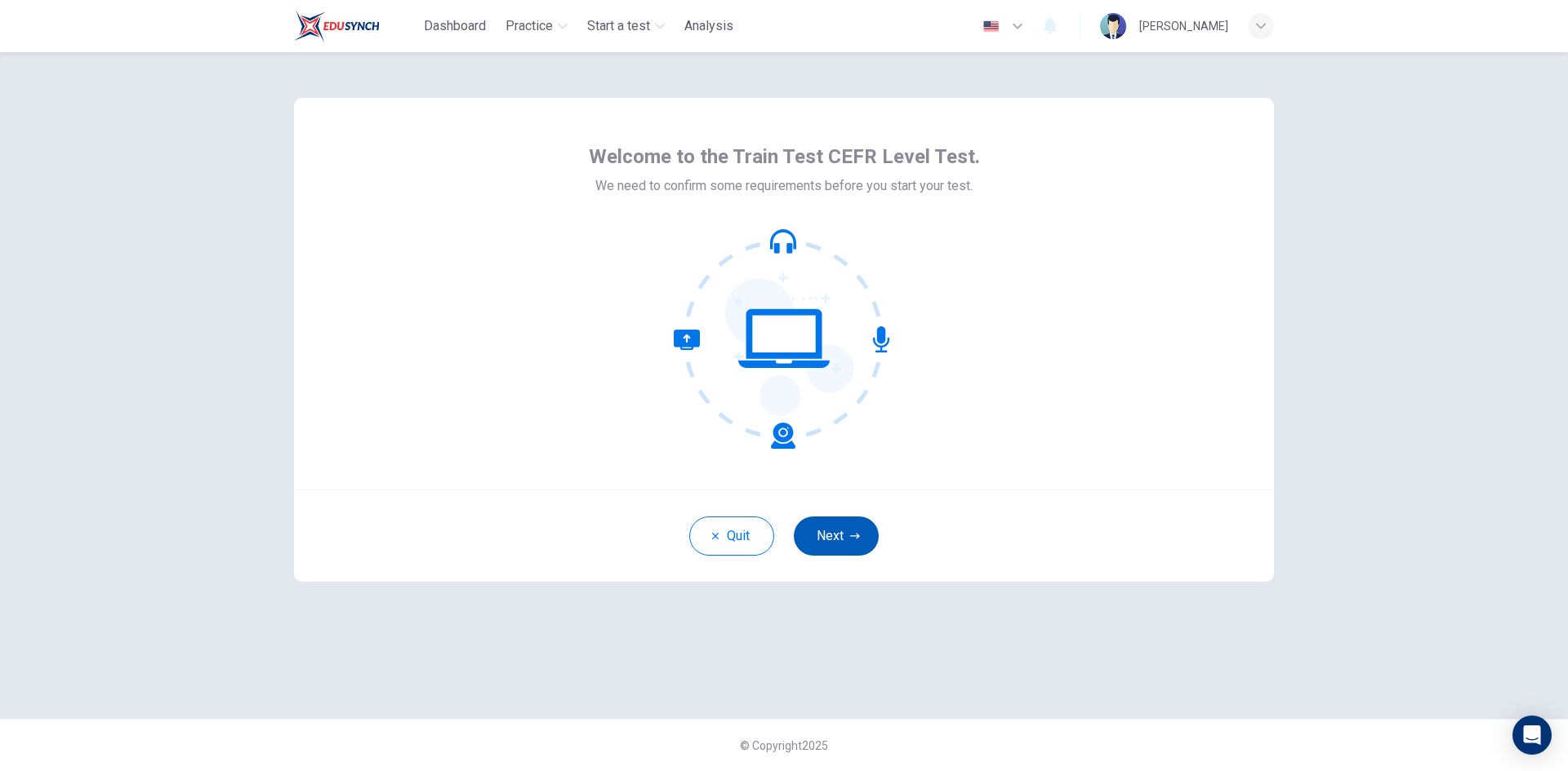
click at [822, 525] on button "Next" at bounding box center [835, 536] width 85 height 40
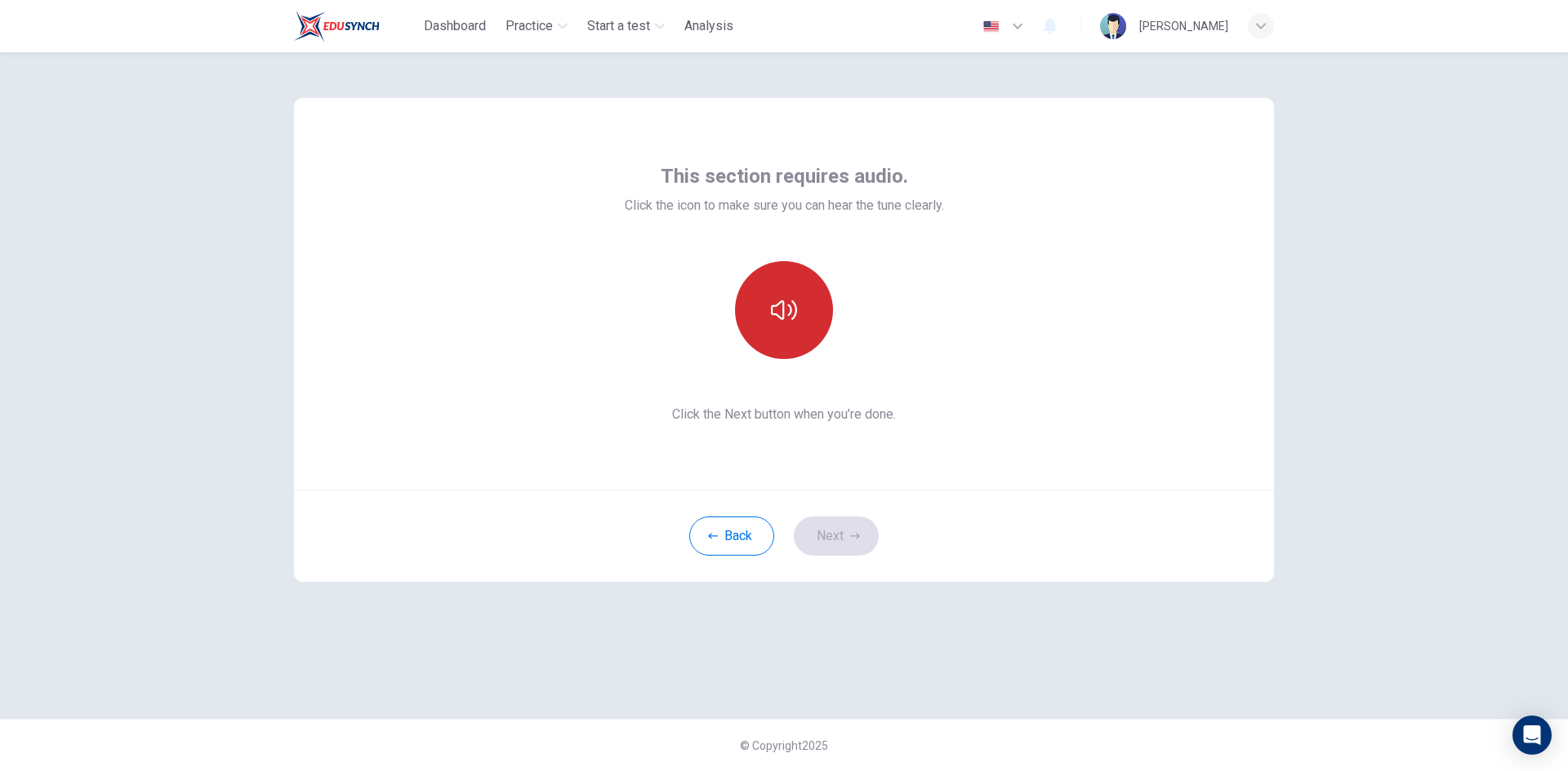
click at [794, 289] on button "button" at bounding box center [784, 310] width 98 height 98
click at [1103, 477] on div "This section requires audio. Click the icon to make sure you can hear the tune …" at bounding box center [783, 293] width 980 height 392
click at [785, 326] on button "button" at bounding box center [784, 310] width 98 height 98
click at [818, 546] on button "Next" at bounding box center [835, 536] width 85 height 40
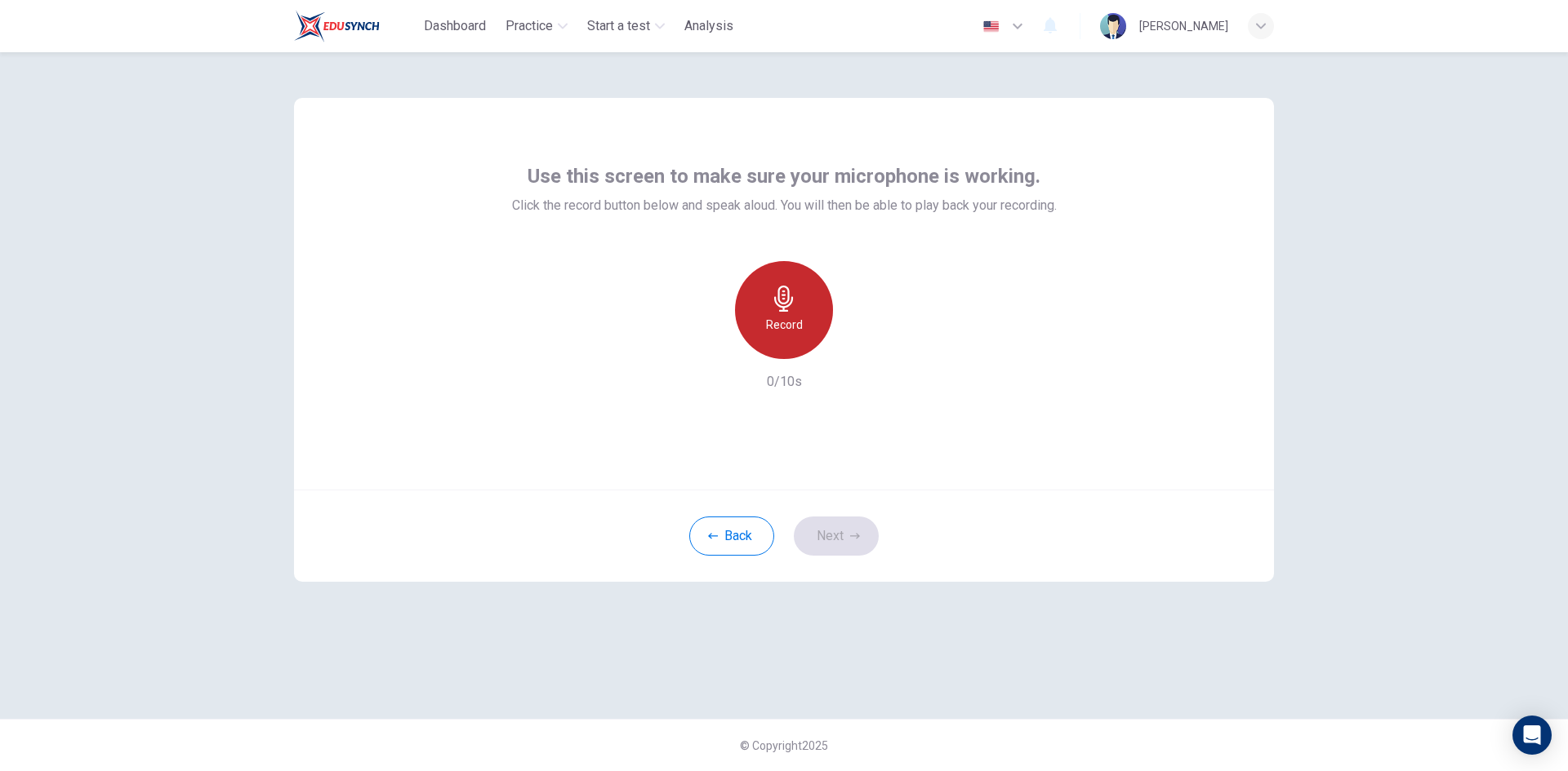
click at [795, 330] on h6 "Record" at bounding box center [784, 325] width 37 height 19
click at [787, 316] on h6 "Stop" at bounding box center [783, 325] width 24 height 19
click at [861, 341] on icon "button" at bounding box center [858, 346] width 16 height 16
drag, startPoint x: 1301, startPoint y: 289, endPoint x: 1227, endPoint y: 383, distance: 119.6
click at [1301, 289] on div "Use this screen to make sure your microphone is working. Click the record butto…" at bounding box center [784, 411] width 1568 height 719
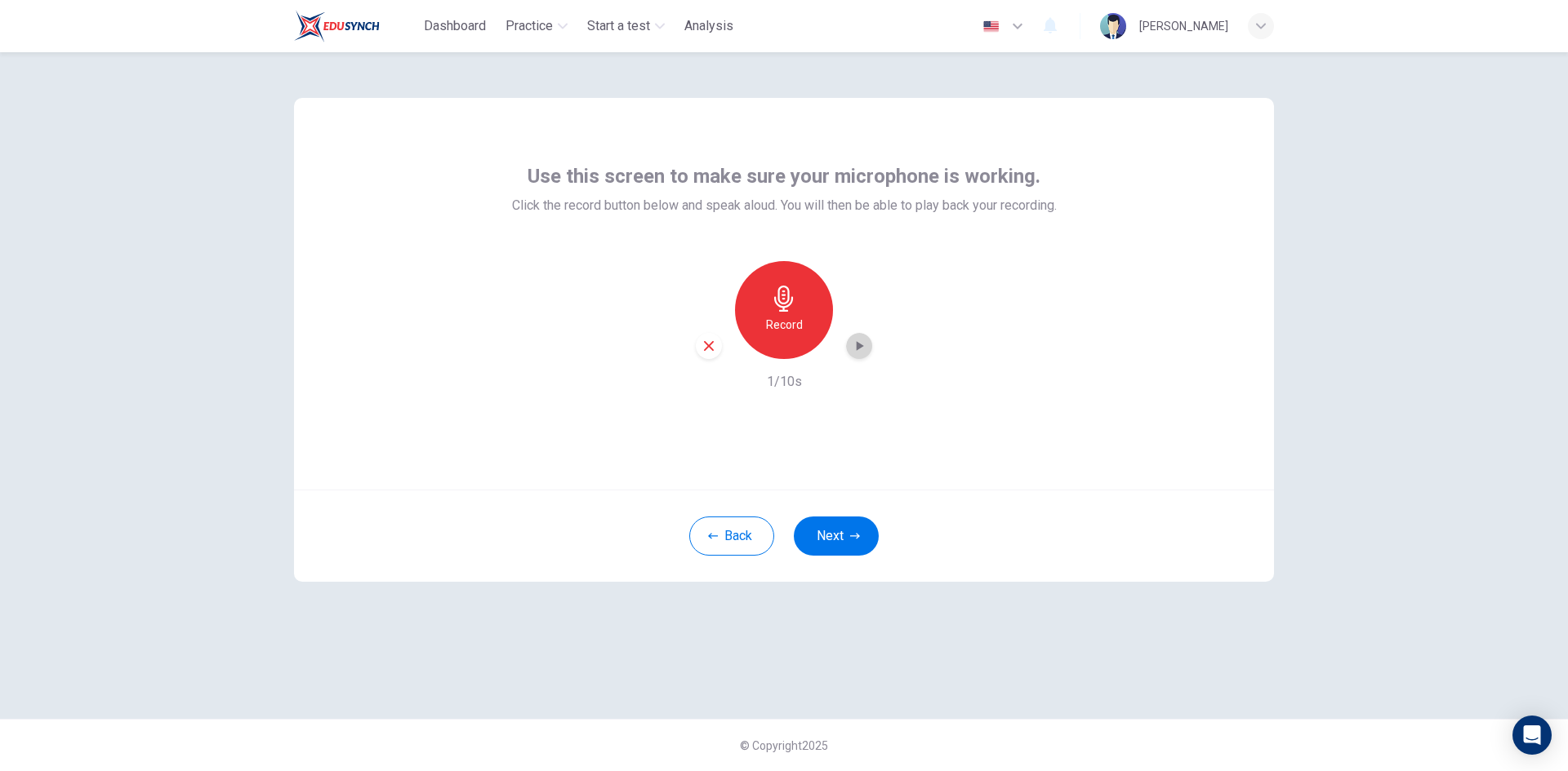
click at [864, 344] on icon "button" at bounding box center [858, 346] width 16 height 16
click at [786, 315] on h6 "Record" at bounding box center [784, 325] width 37 height 19
click at [814, 294] on div "Stop" at bounding box center [784, 310] width 98 height 98
click at [855, 351] on icon "button" at bounding box center [858, 346] width 16 height 16
click at [951, 447] on div "Use this screen to make sure your microphone is working. Click the record butto…" at bounding box center [783, 293] width 980 height 392
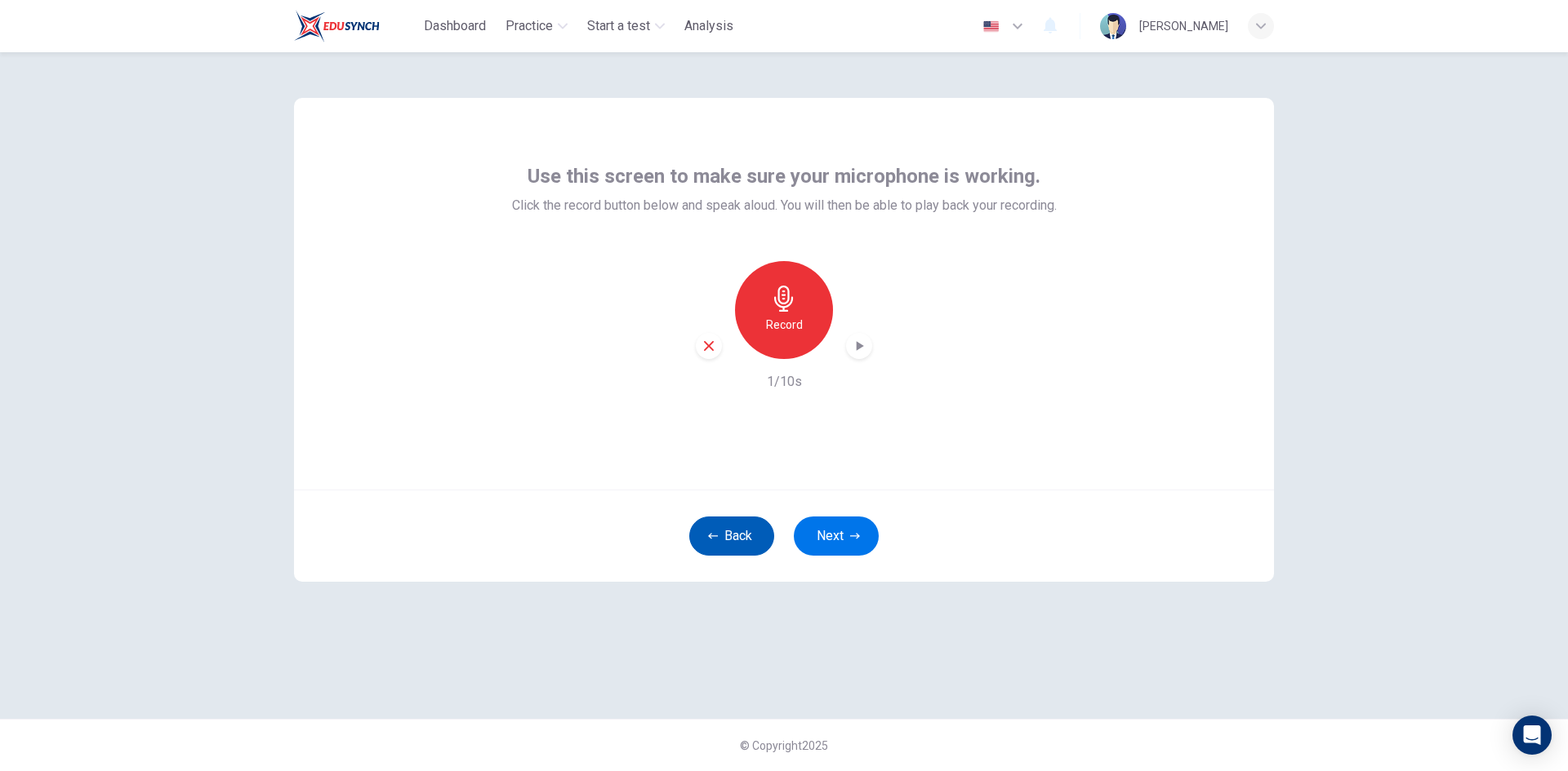
click at [744, 533] on button "Back" at bounding box center [731, 536] width 85 height 40
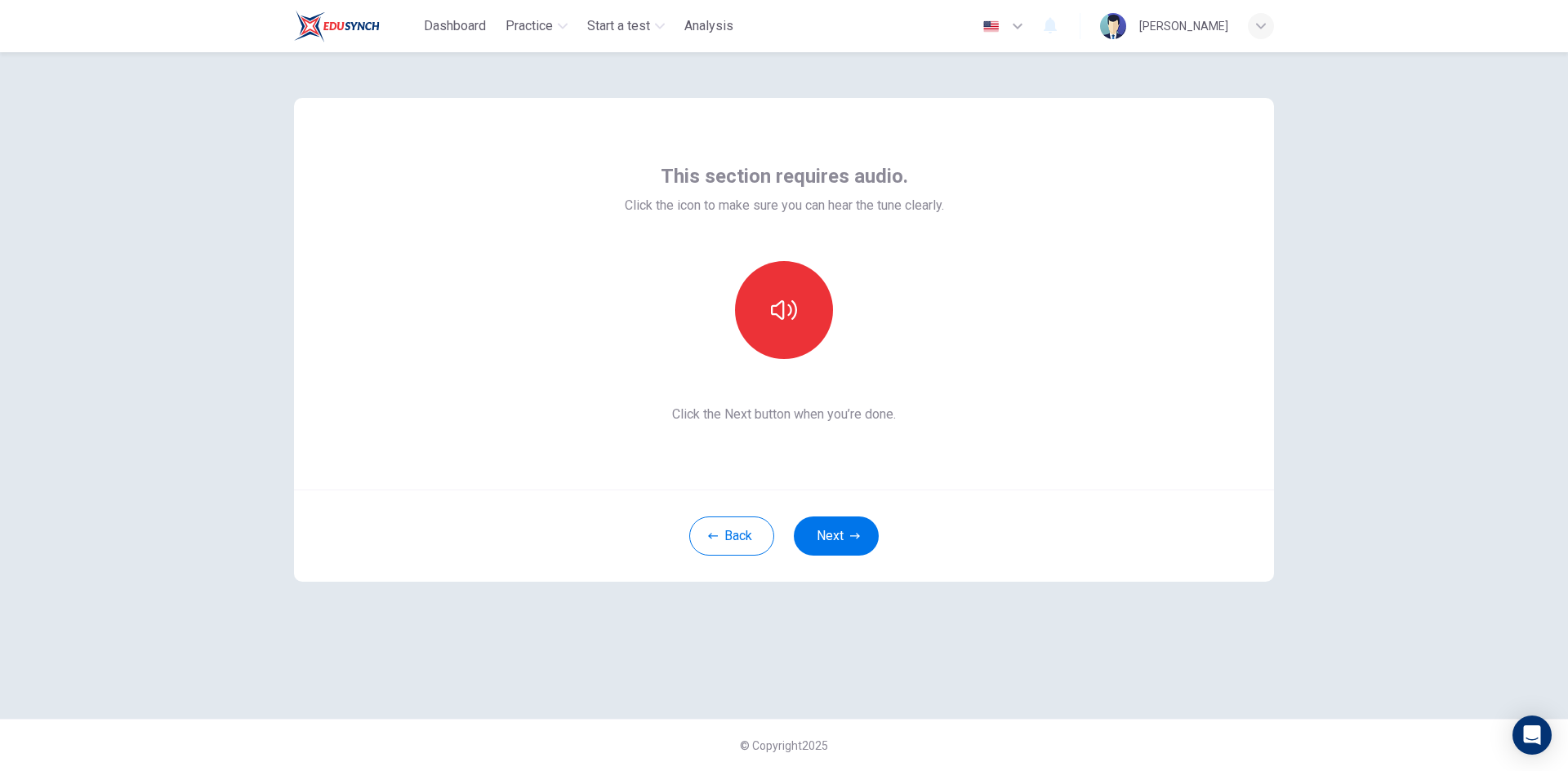
click at [1104, 309] on div "This section requires audio. Click the icon to make sure you can hear the tune …" at bounding box center [783, 293] width 980 height 392
click at [867, 520] on button "Next" at bounding box center [835, 536] width 85 height 40
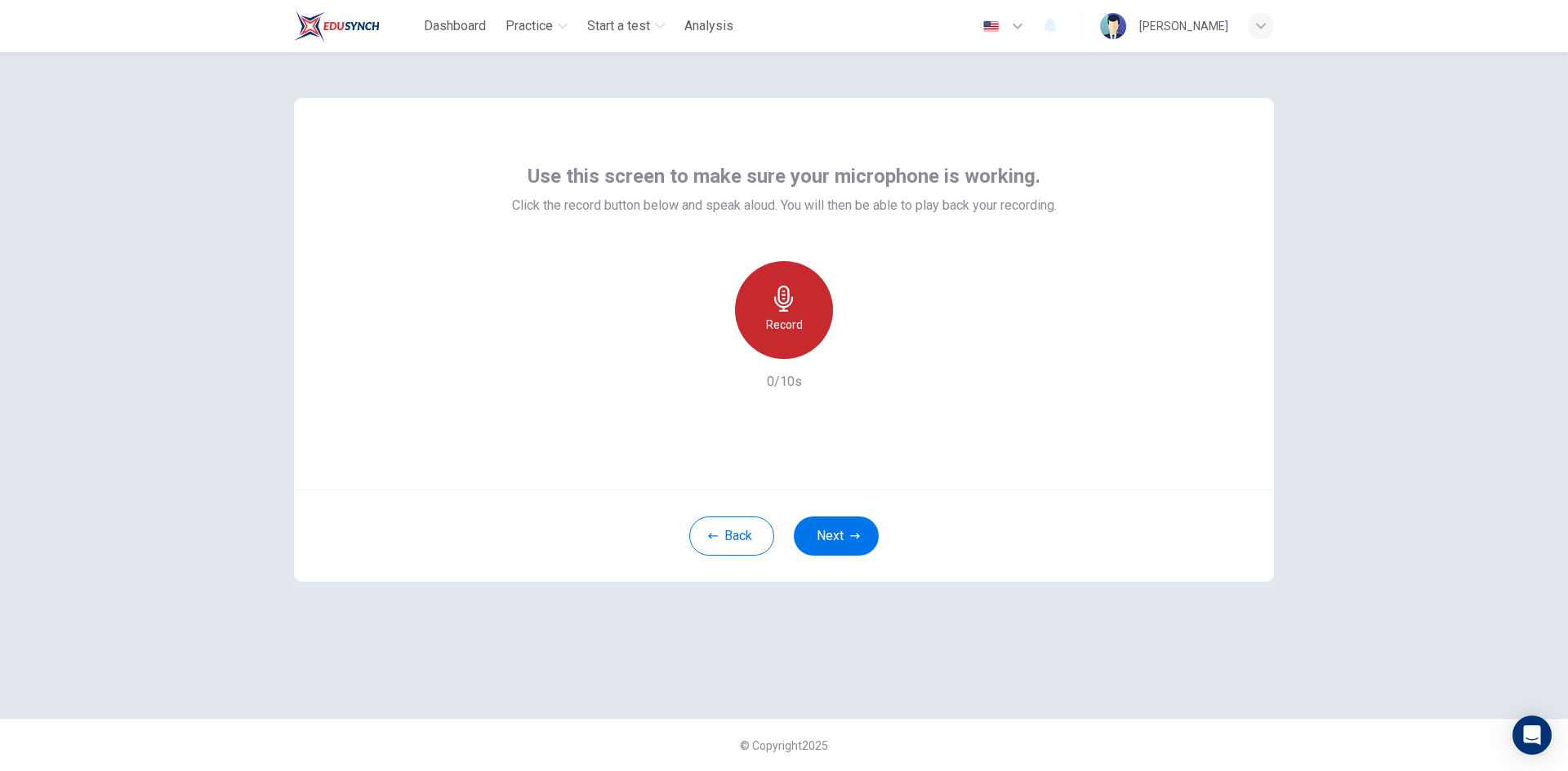
click at [792, 319] on h6 "Record" at bounding box center [784, 325] width 37 height 19
click at [781, 326] on h6 "Stop" at bounding box center [783, 325] width 24 height 19
click at [854, 351] on icon "button" at bounding box center [858, 346] width 16 height 16
click at [1412, 351] on div "Use this screen to make sure your microphone is working. Click the record butto…" at bounding box center [784, 411] width 1568 height 719
click at [777, 288] on icon "button" at bounding box center [783, 298] width 26 height 26
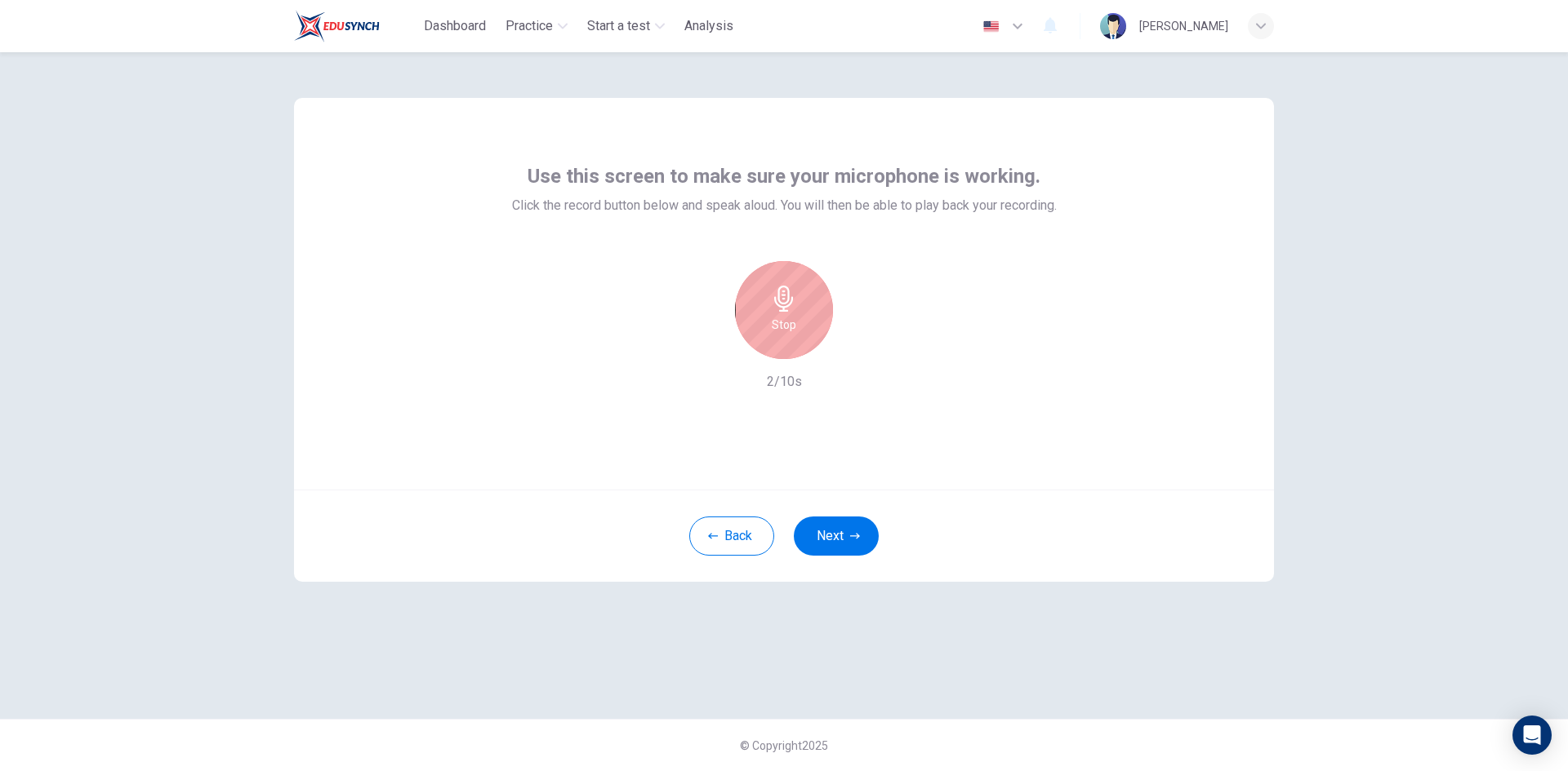
click at [813, 314] on div "Stop" at bounding box center [784, 310] width 98 height 98
click at [856, 351] on icon "button" at bounding box center [858, 346] width 16 height 16
click at [829, 325] on div "Record" at bounding box center [784, 310] width 98 height 98
click at [808, 317] on div "Stop" at bounding box center [784, 310] width 98 height 98
click at [847, 345] on div "button" at bounding box center [859, 346] width 26 height 26
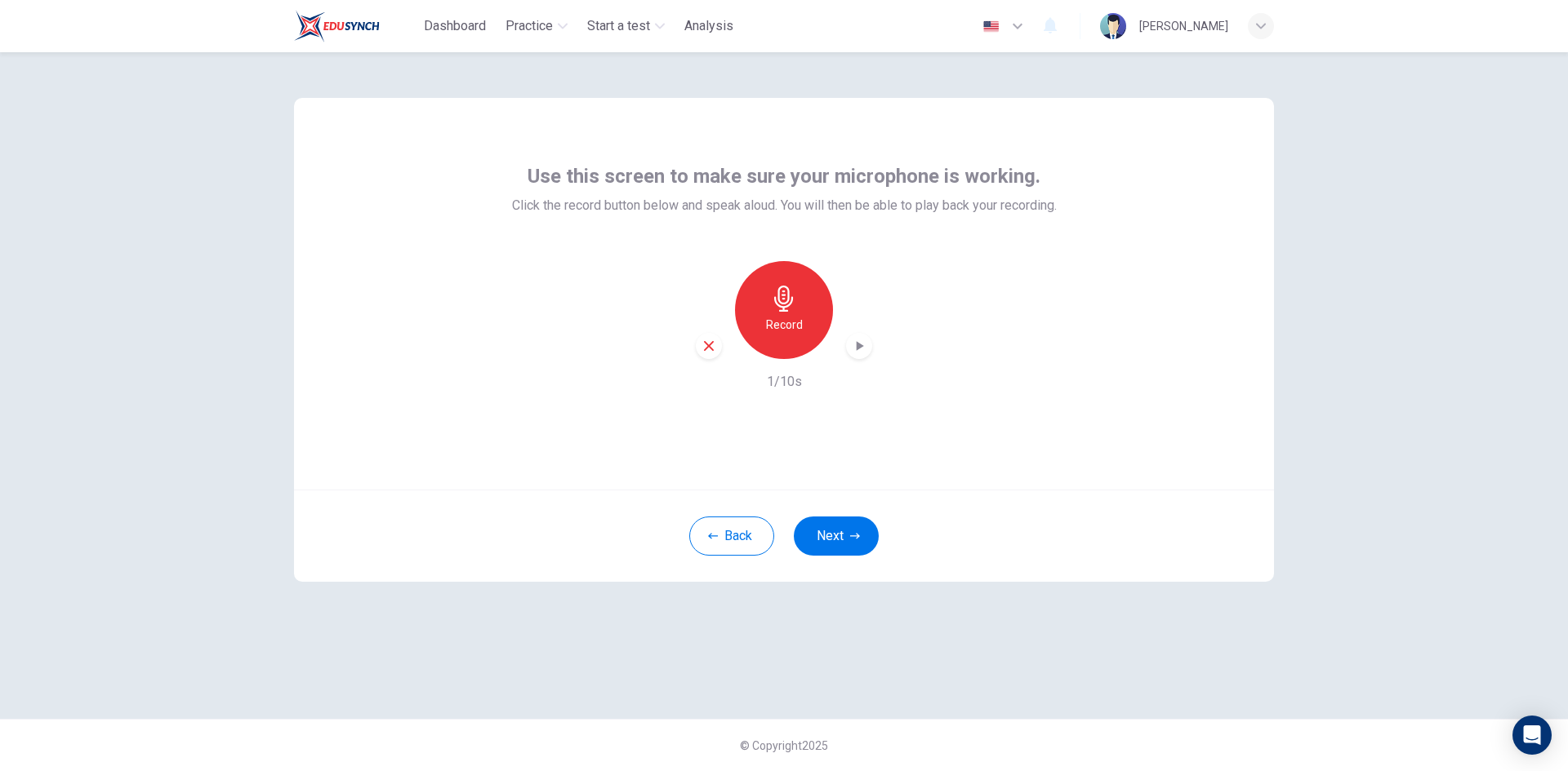
click at [795, 271] on div "Record" at bounding box center [784, 310] width 98 height 98
click at [792, 294] on icon "button" at bounding box center [783, 298] width 26 height 26
click at [852, 346] on icon "button" at bounding box center [858, 346] width 16 height 16
click at [853, 346] on icon "button" at bounding box center [858, 346] width 16 height 16
